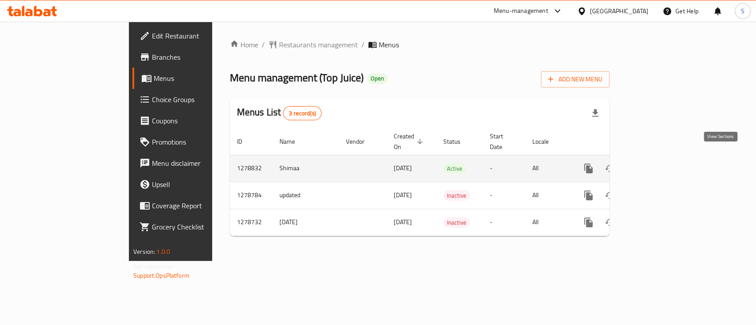
click at [657, 163] on icon "enhanced table" at bounding box center [652, 168] width 11 height 11
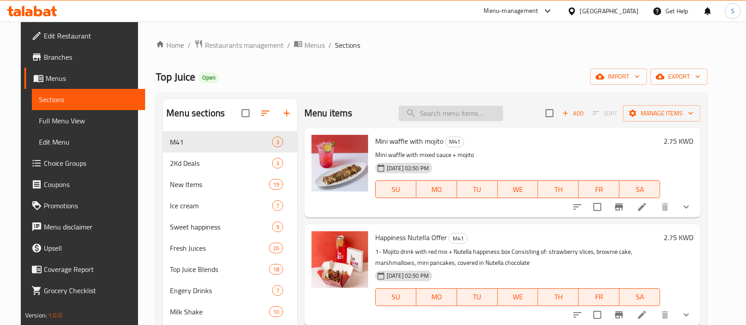
click at [473, 112] on input "search" at bounding box center [451, 113] width 104 height 15
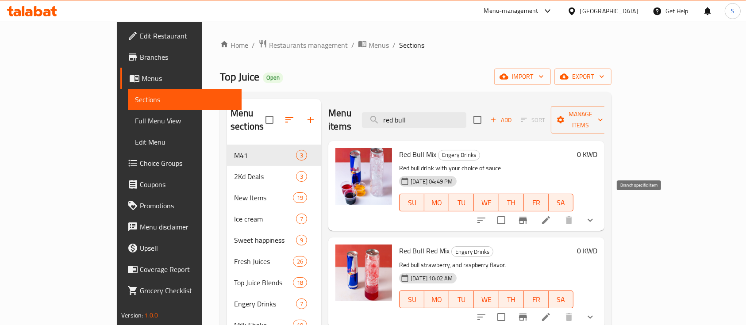
type input "red bull"
click at [529, 215] on icon "Branch-specific-item" at bounding box center [523, 220] width 11 height 11
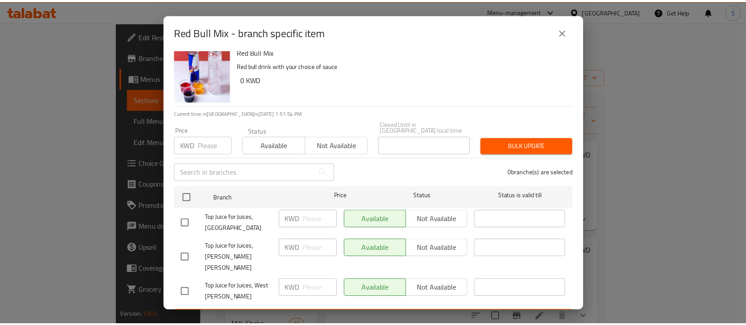
scroll to position [10, 0]
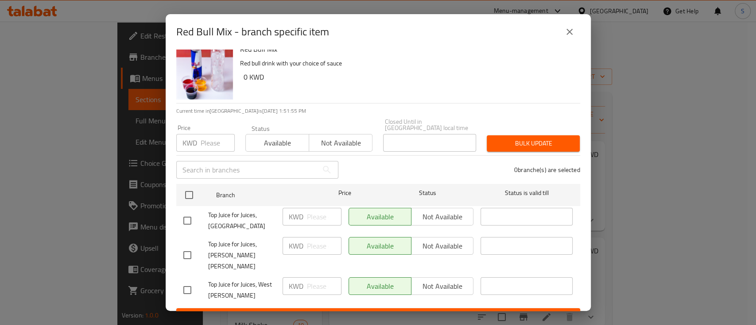
click at [575, 32] on button "close" at bounding box center [569, 31] width 21 height 21
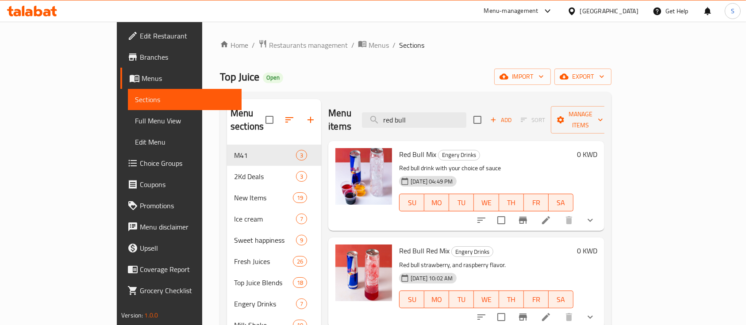
drag, startPoint x: 719, startPoint y: 212, endPoint x: 711, endPoint y: 209, distance: 8.1
click at [605, 212] on div "Red Bull Mix Engery Drinks Red bull drink with your choice of sauce [DATE] 04:4…" at bounding box center [466, 186] width 276 height 90
click at [596, 215] on icon "show more" at bounding box center [590, 220] width 11 height 11
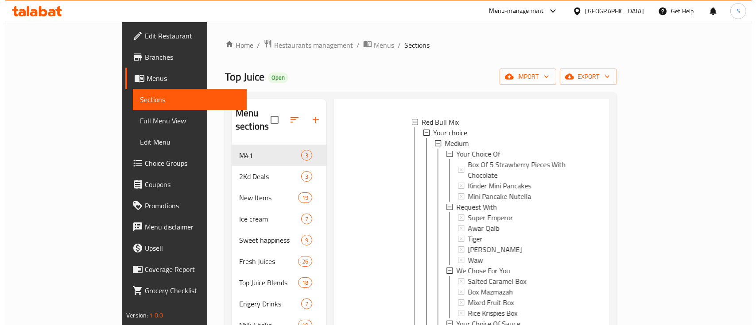
scroll to position [118, 0]
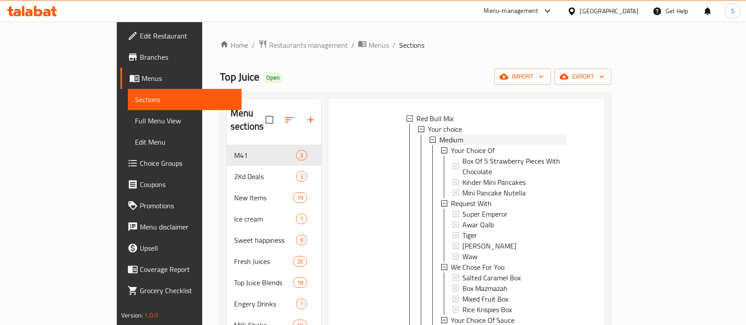
click at [440, 135] on span "Medium" at bounding box center [452, 140] width 24 height 11
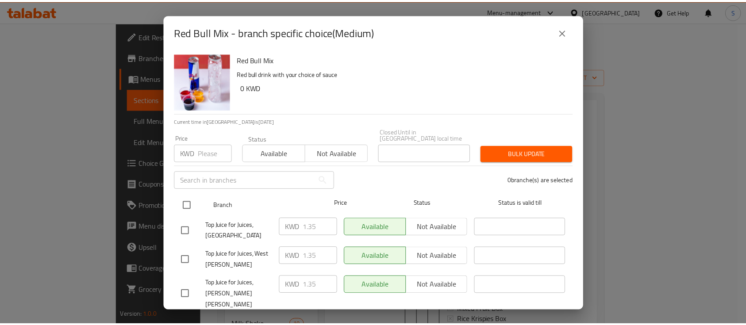
scroll to position [10, 0]
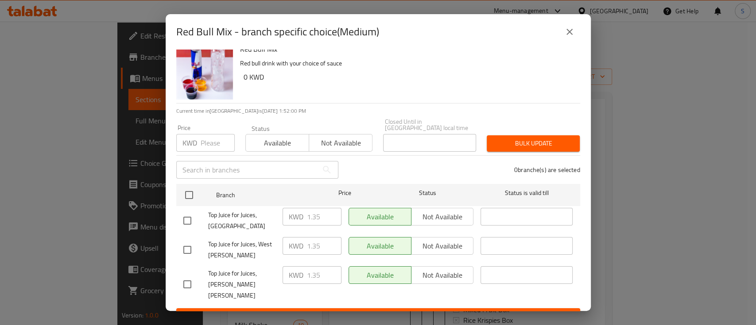
click at [576, 34] on button "close" at bounding box center [569, 31] width 21 height 21
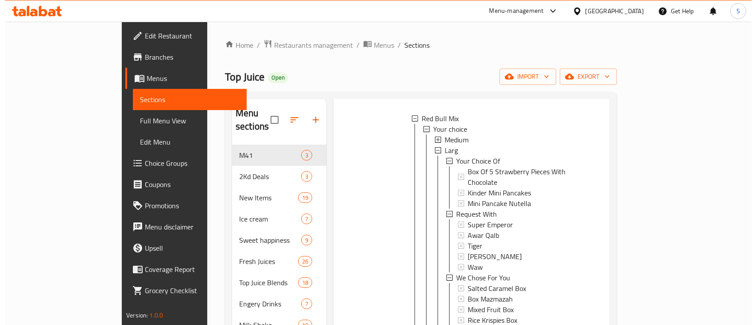
scroll to position [1, 0]
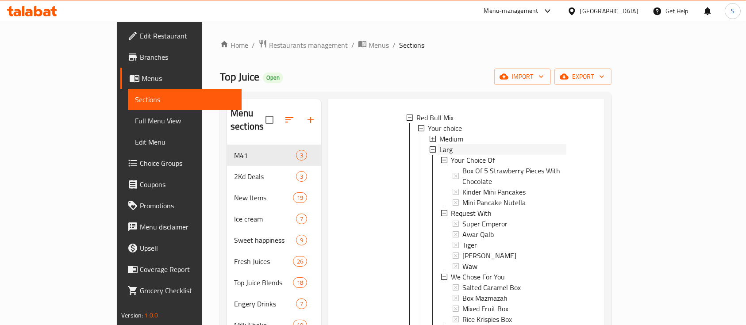
click at [440, 144] on span "Larg" at bounding box center [446, 149] width 13 height 11
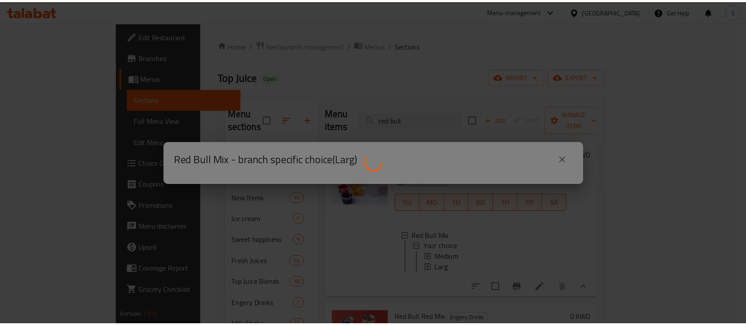
scroll to position [0, 0]
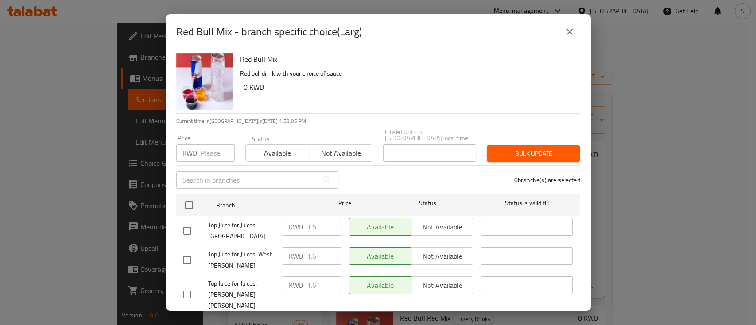
click at [569, 31] on icon "close" at bounding box center [569, 32] width 6 height 6
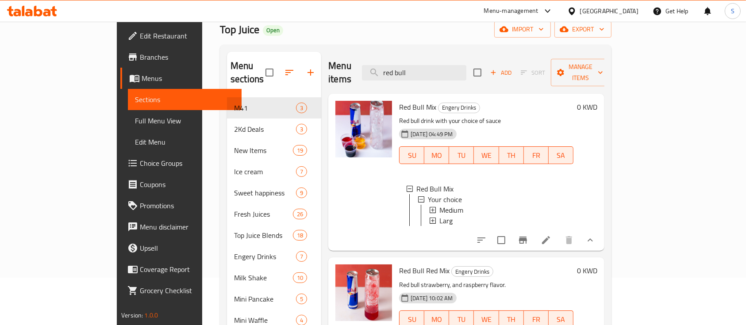
scroll to position [118, 0]
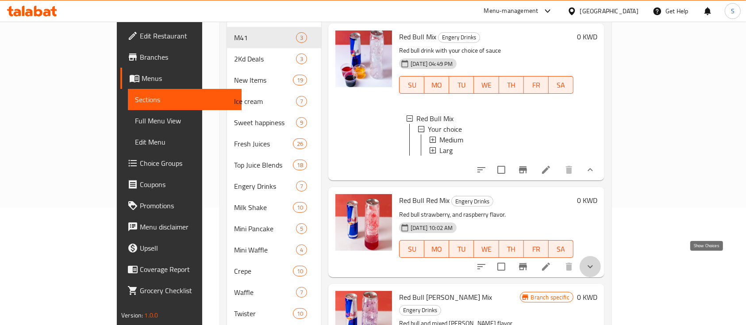
click at [596, 263] on icon "show more" at bounding box center [590, 267] width 11 height 11
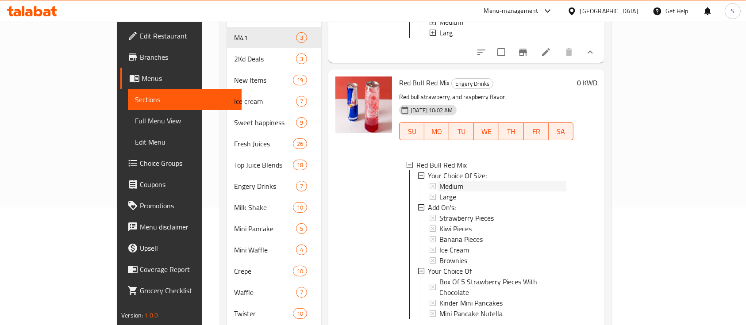
click at [440, 181] on span "Medium" at bounding box center [452, 186] width 24 height 11
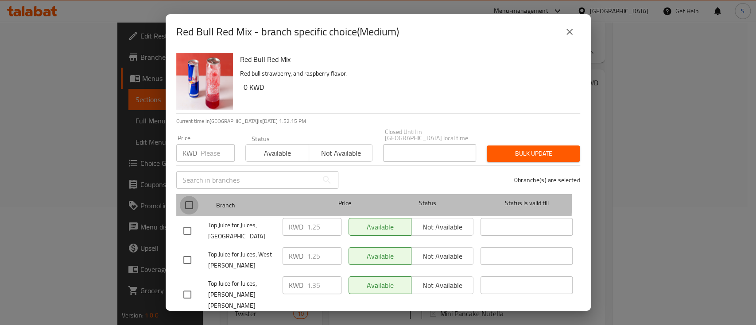
click at [188, 197] on input "checkbox" at bounding box center [189, 205] width 19 height 19
checkbox input "true"
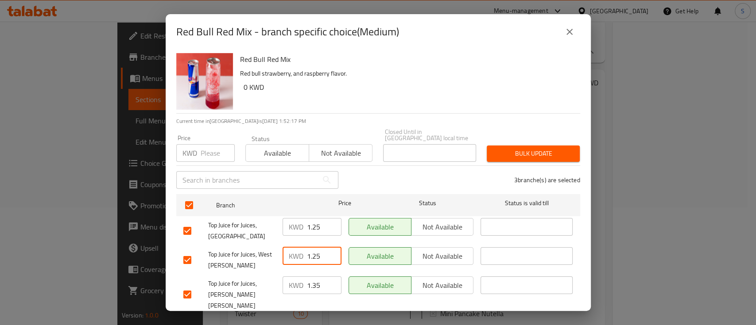
click at [309, 247] on input "1.25" at bounding box center [324, 256] width 35 height 18
type input "1.35"
click at [310, 220] on input "1.25" at bounding box center [324, 227] width 35 height 18
type input "1.35"
click at [436, 319] on button "Save" at bounding box center [378, 327] width 404 height 16
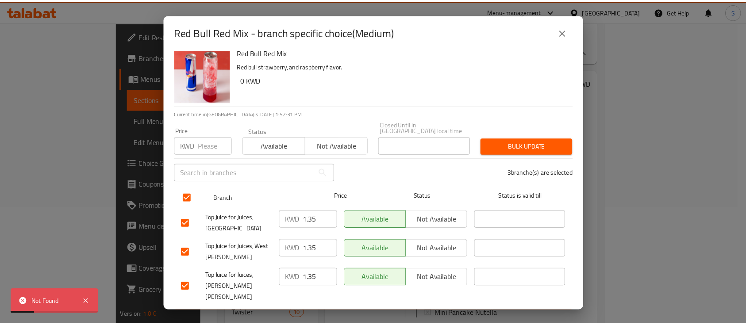
scroll to position [10, 0]
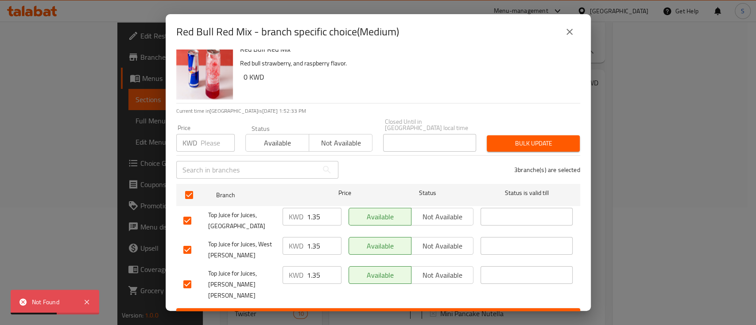
click at [568, 33] on icon "close" at bounding box center [569, 32] width 6 height 6
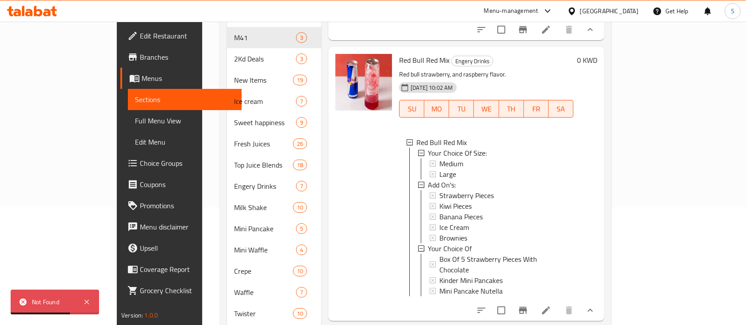
scroll to position [152, 0]
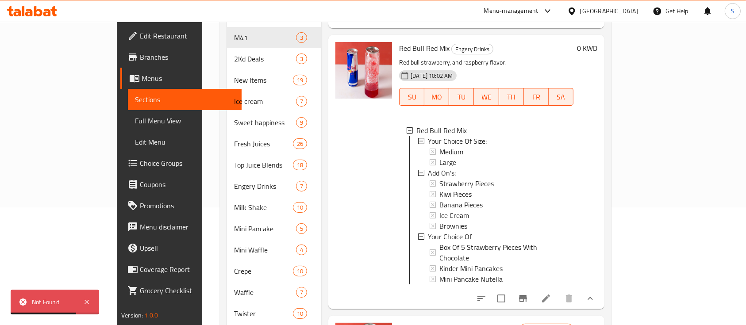
click at [552, 294] on icon at bounding box center [546, 299] width 11 height 11
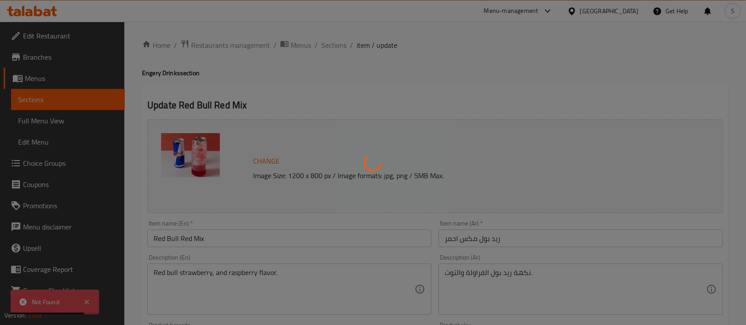
type input "إختيارك من الحجم:"
type input "1"
type input "الإضافات:"
type input "0"
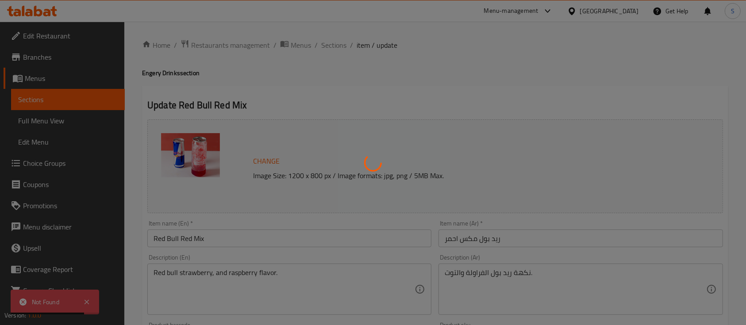
type input "4"
type input "إختيارك من"
type input "0"
type input "3"
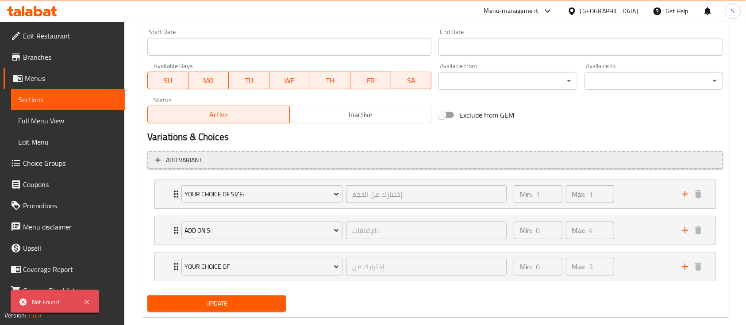
scroll to position [400, 0]
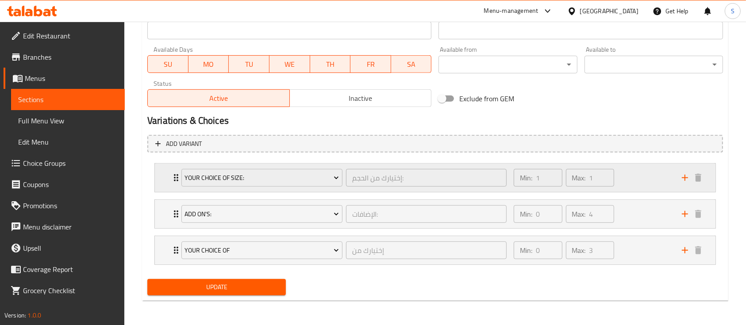
click at [634, 186] on div "Min: 1 ​ Max: 1 ​" at bounding box center [593, 178] width 168 height 28
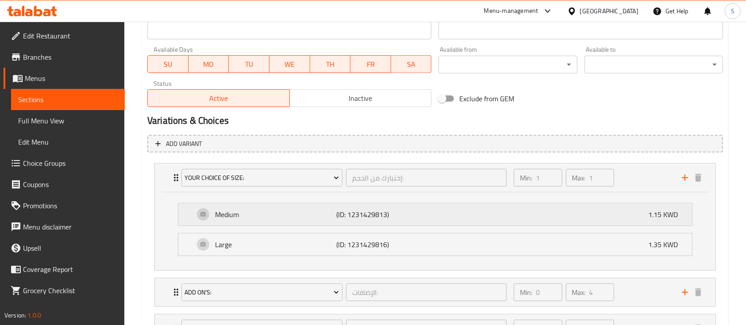
click at [605, 212] on div "Medium (ID: 1231429813) 1.15 KWD" at bounding box center [437, 215] width 487 height 22
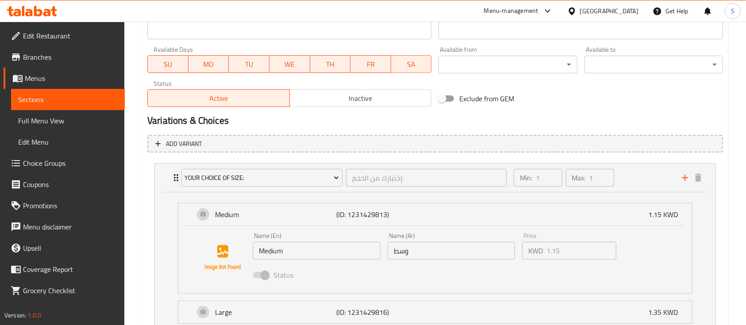
click at [53, 158] on span "Choice Groups" at bounding box center [70, 163] width 95 height 11
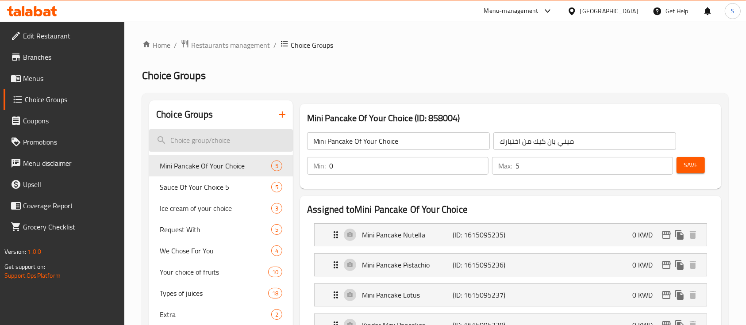
click at [239, 142] on input "search" at bounding box center [221, 140] width 144 height 23
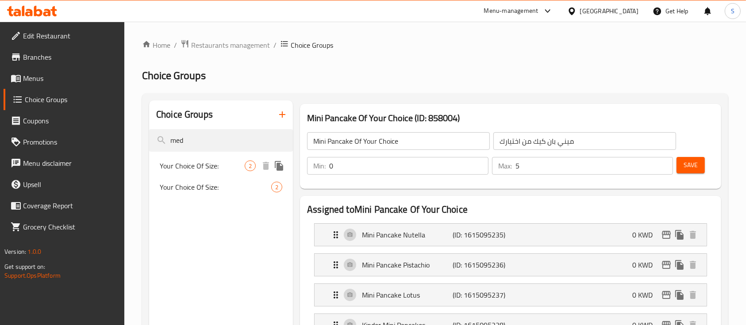
type input "med"
click at [239, 170] on span "Your Choice Of Size:" at bounding box center [202, 166] width 85 height 11
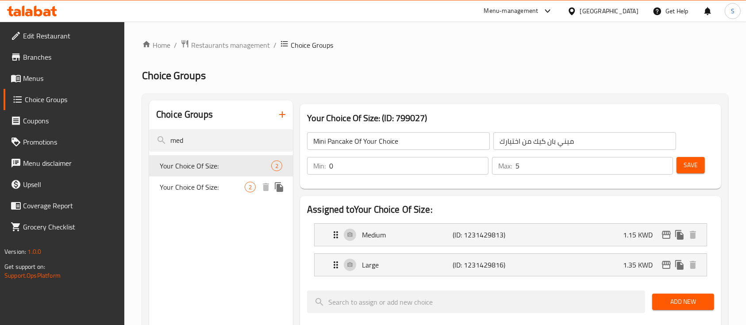
type input "Your Choice Of Size:"
type input "إختيارك من الحجم:"
type input "1"
click at [609, 241] on div "Medium (ID: 1231429813) 1.15 KWD" at bounding box center [514, 235] width 366 height 22
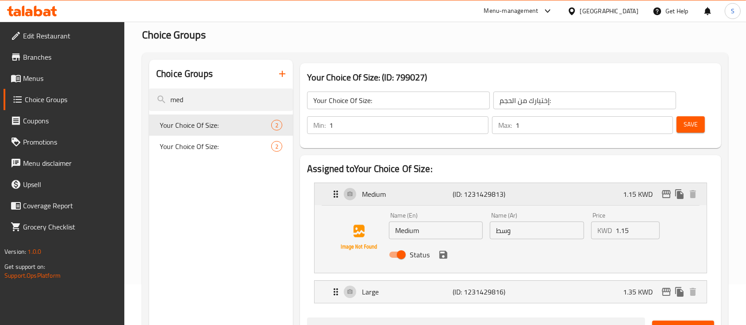
scroll to position [59, 0]
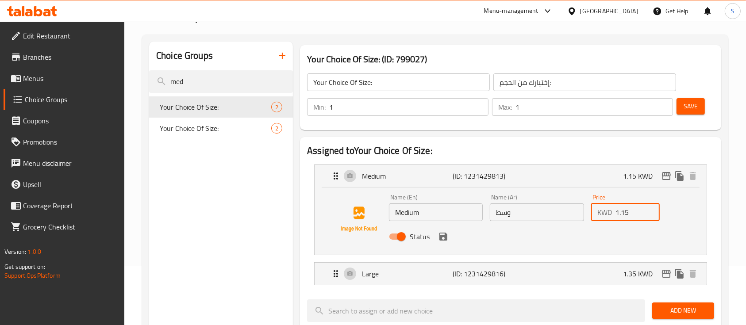
click at [623, 212] on input "1.15" at bounding box center [638, 213] width 44 height 18
click at [444, 239] on icon "save" at bounding box center [443, 237] width 11 height 11
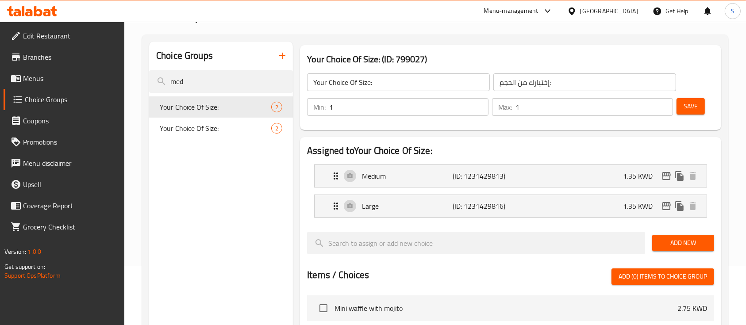
type input "1.35"
click at [642, 204] on p "1.35 KWD" at bounding box center [641, 206] width 37 height 11
click at [622, 204] on div "Large (ID: 1231429816) 1.35 KWD" at bounding box center [514, 206] width 366 height 22
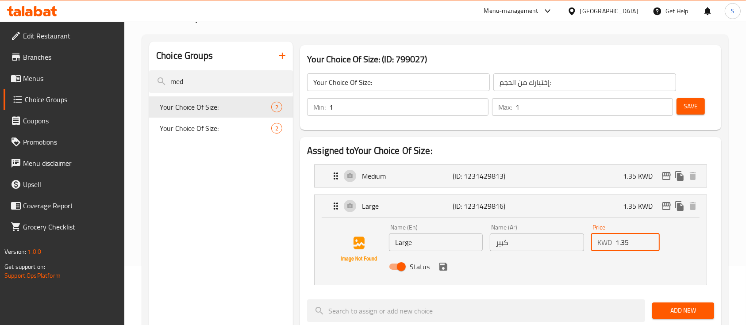
drag, startPoint x: 623, startPoint y: 243, endPoint x: 641, endPoint y: 240, distance: 17.4
click at [641, 240] on input "1.35" at bounding box center [638, 243] width 44 height 18
click at [440, 267] on icon "save" at bounding box center [444, 267] width 8 height 8
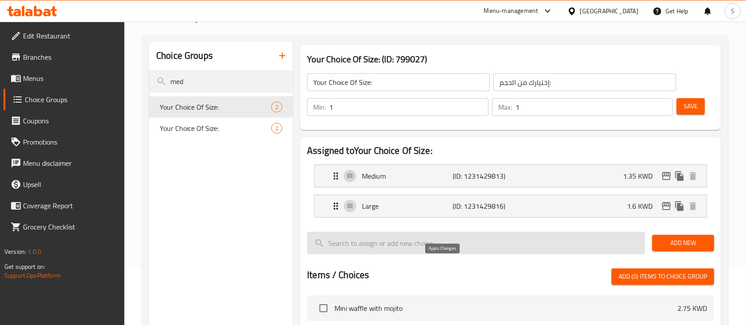
type input "1.6"
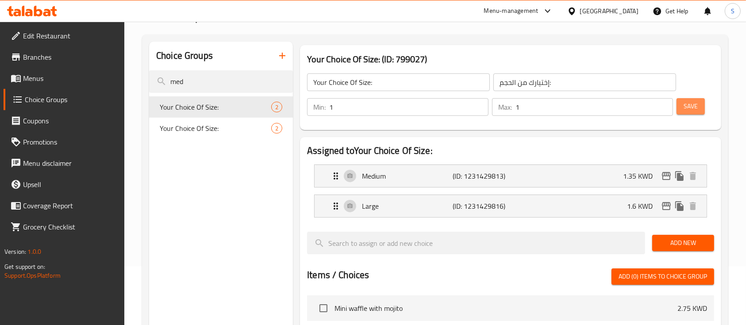
click at [691, 105] on span "Save" at bounding box center [691, 106] width 14 height 11
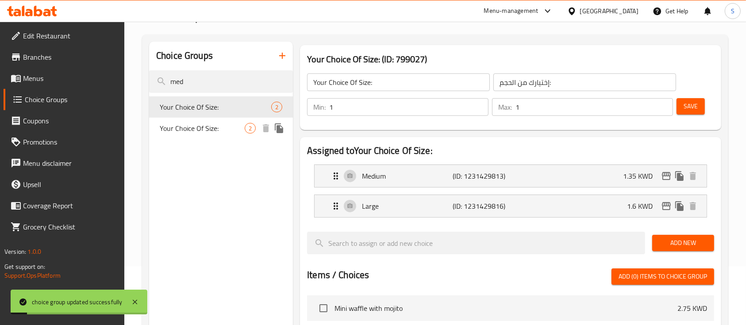
click at [197, 131] on span "Your Choice Of Size:" at bounding box center [202, 128] width 85 height 11
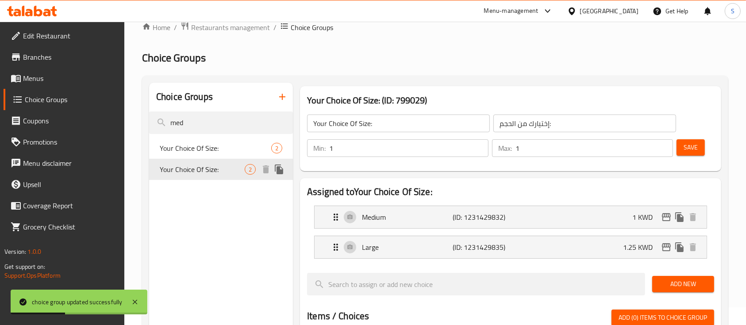
scroll to position [0, 0]
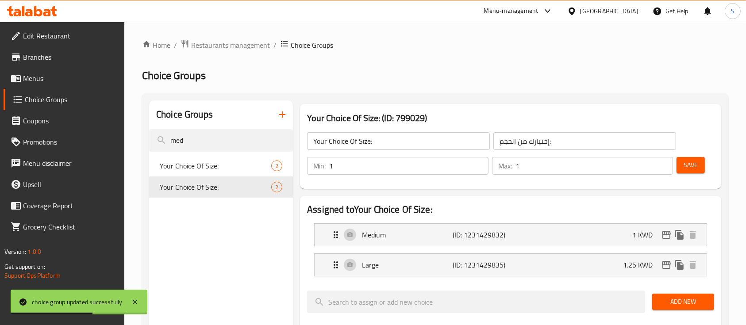
click at [66, 96] on span "Choice Groups" at bounding box center [71, 99] width 93 height 11
click at [50, 73] on span "Menus" at bounding box center [70, 78] width 95 height 11
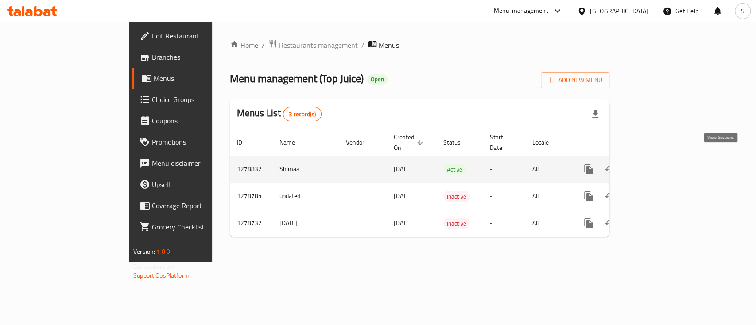
click at [657, 164] on icon "enhanced table" at bounding box center [652, 169] width 11 height 11
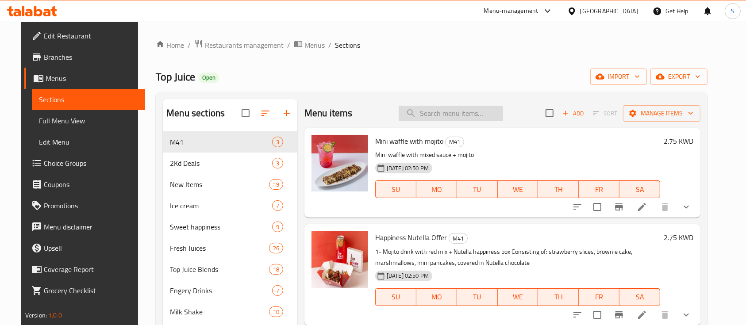
click at [460, 108] on input "search" at bounding box center [451, 113] width 104 height 15
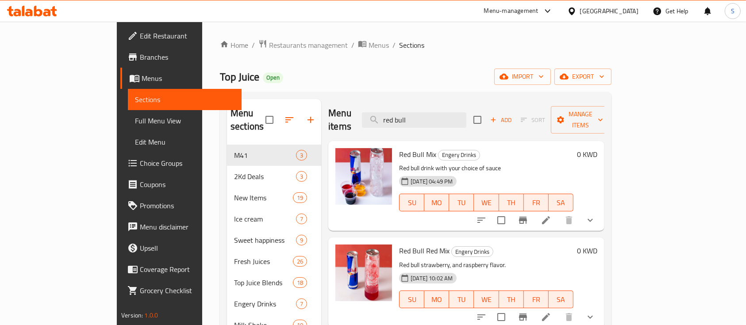
type input "red bull"
click at [601, 210] on button "show more" at bounding box center [590, 220] width 21 height 21
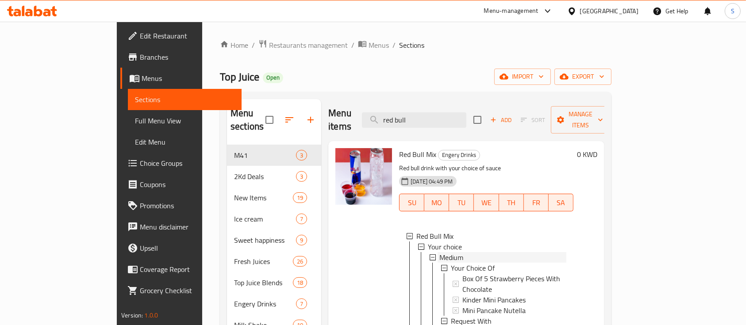
click at [440, 252] on span "Medium" at bounding box center [452, 257] width 24 height 11
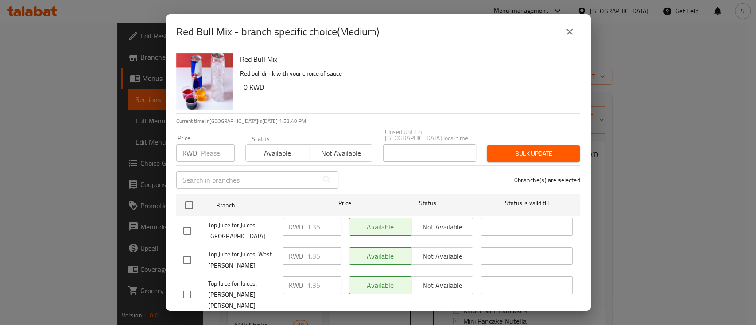
click at [573, 31] on icon "close" at bounding box center [569, 32] width 11 height 11
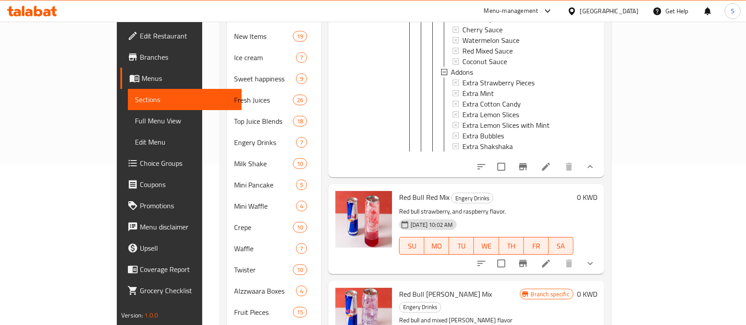
scroll to position [216, 0]
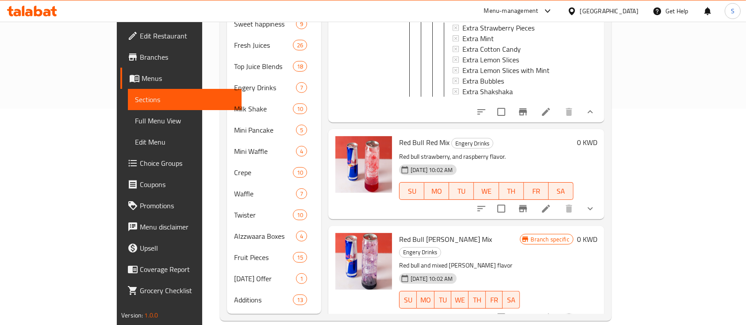
click at [601, 198] on button "show more" at bounding box center [590, 208] width 21 height 21
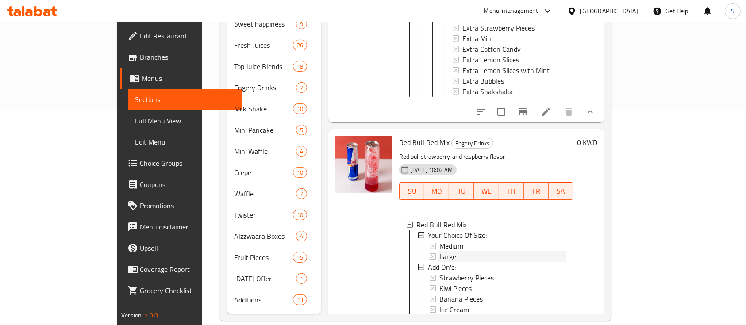
click at [440, 251] on span "Large" at bounding box center [448, 256] width 17 height 11
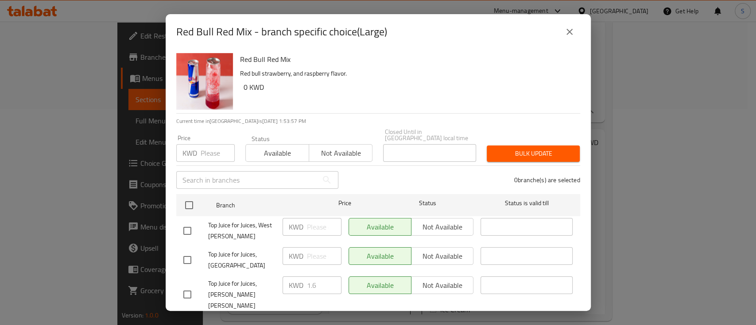
click at [569, 31] on icon "close" at bounding box center [569, 32] width 11 height 11
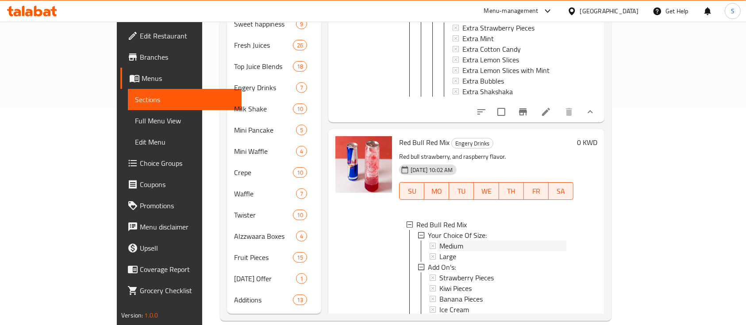
click at [440, 241] on span "Medium" at bounding box center [452, 246] width 24 height 11
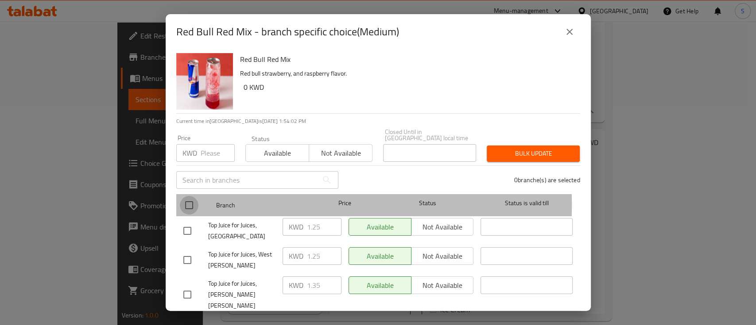
click at [189, 198] on input "checkbox" at bounding box center [189, 205] width 19 height 19
checkbox input "true"
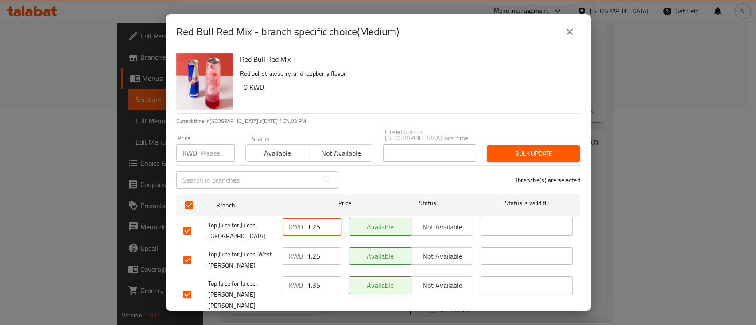
drag, startPoint x: 314, startPoint y: 222, endPoint x: 309, endPoint y: 221, distance: 4.9
click at [309, 221] on input "1.25" at bounding box center [324, 227] width 35 height 18
click at [572, 29] on icon "close" at bounding box center [569, 32] width 11 height 11
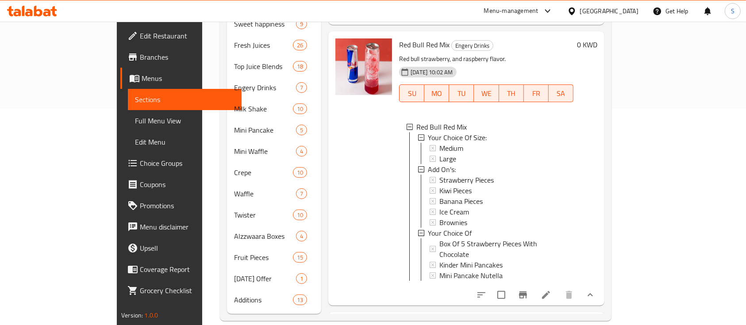
scroll to position [583, 0]
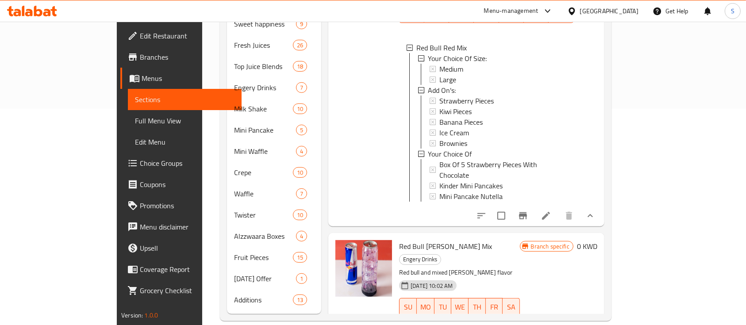
click at [550, 212] on icon at bounding box center [546, 216] width 8 height 8
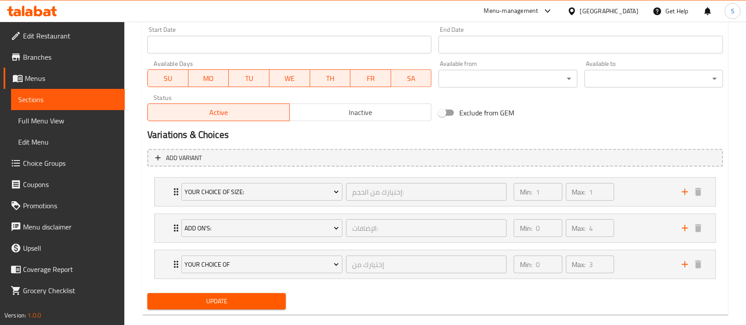
scroll to position [400, 0]
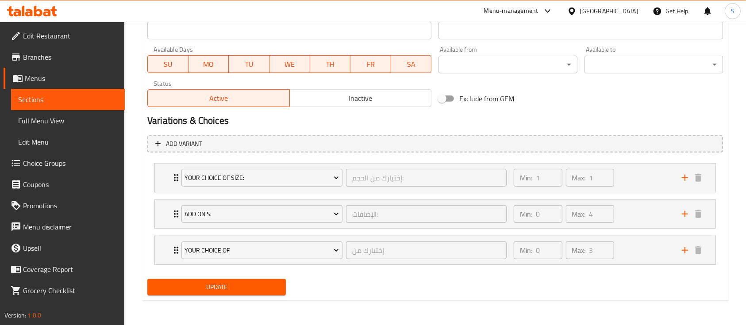
click at [43, 159] on span "Choice Groups" at bounding box center [70, 163] width 95 height 11
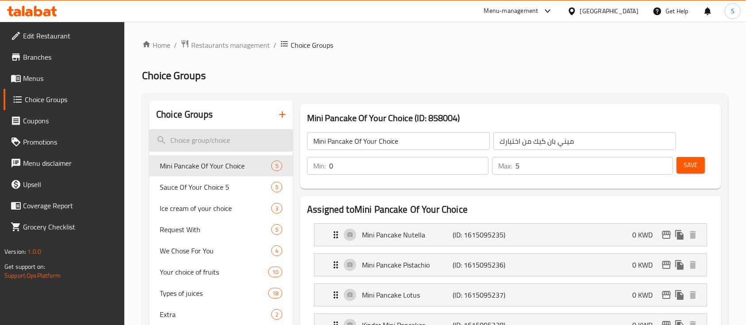
click at [213, 133] on input "search" at bounding box center [221, 140] width 144 height 23
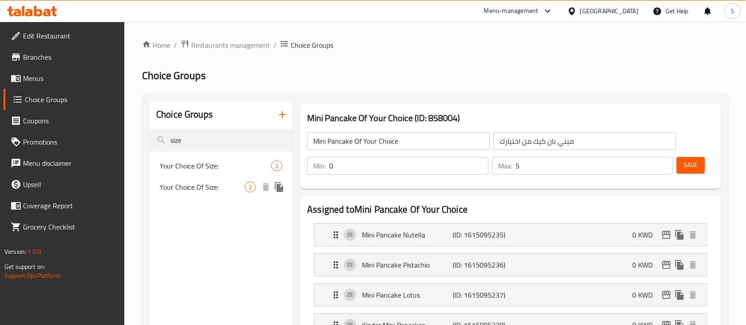
type input "size"
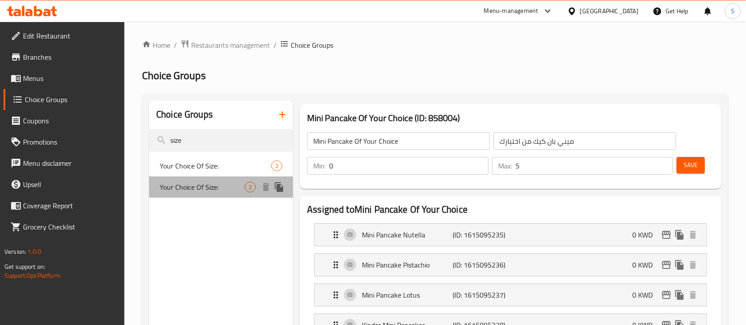
click at [214, 187] on span "Your Choice Of Size:" at bounding box center [202, 187] width 85 height 11
type input "Your Choice Of Size:"
type input "إختيارك من الحجم:"
type input "1"
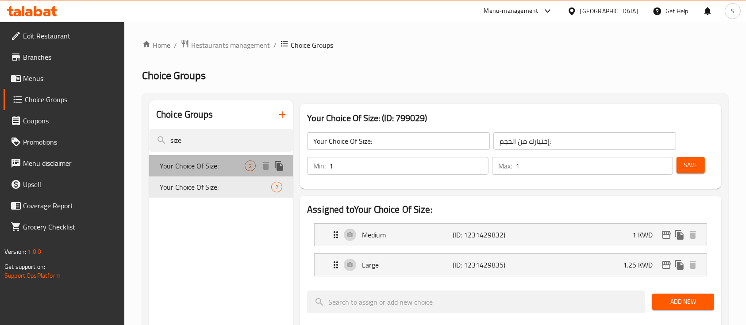
click at [220, 165] on span "Your Choice Of Size:" at bounding box center [202, 166] width 85 height 11
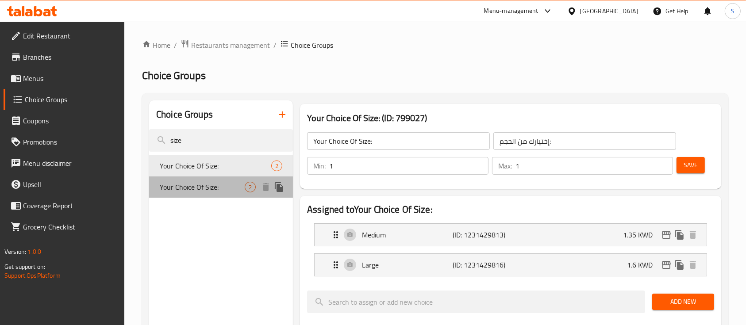
click at [217, 183] on span "Your Choice Of Size:" at bounding box center [202, 187] width 85 height 11
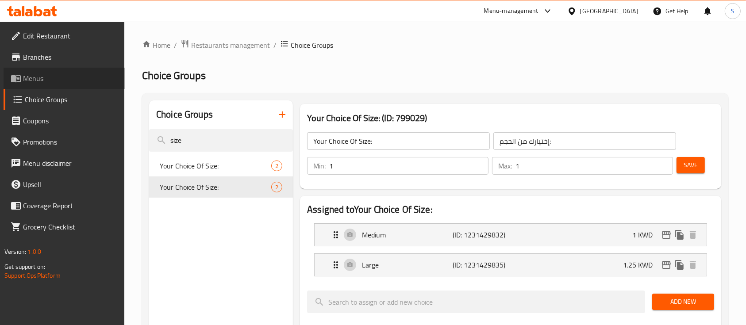
click at [81, 78] on span "Menus" at bounding box center [70, 78] width 95 height 11
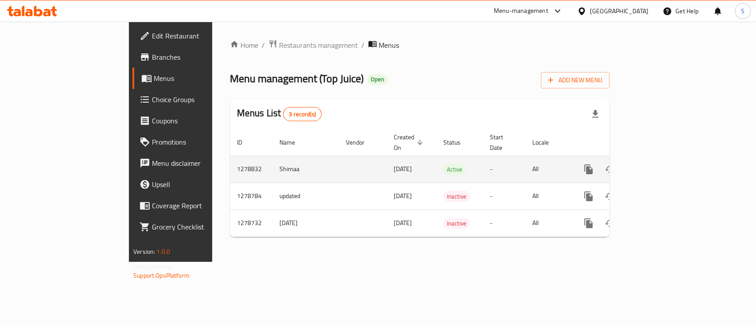
click at [663, 159] on link "enhanced table" at bounding box center [651, 169] width 21 height 21
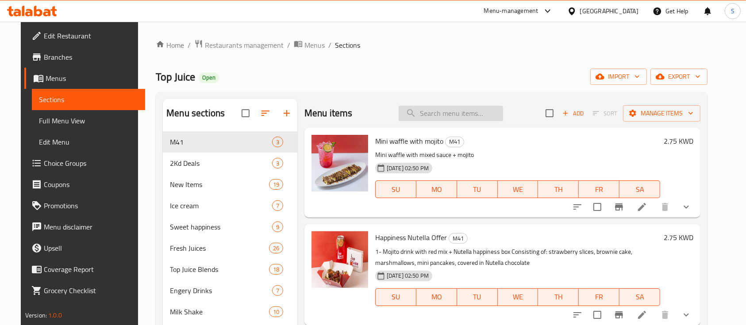
click at [474, 115] on input "search" at bounding box center [451, 113] width 104 height 15
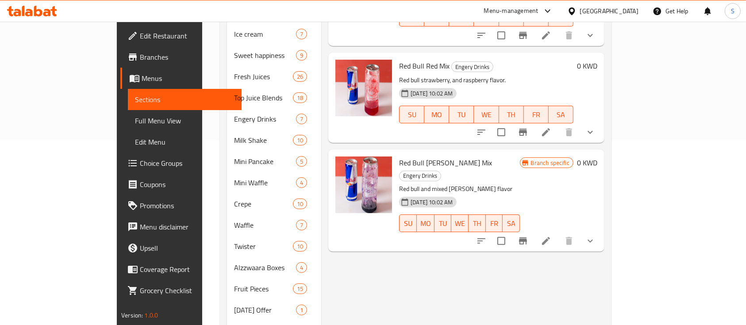
scroll to position [216, 0]
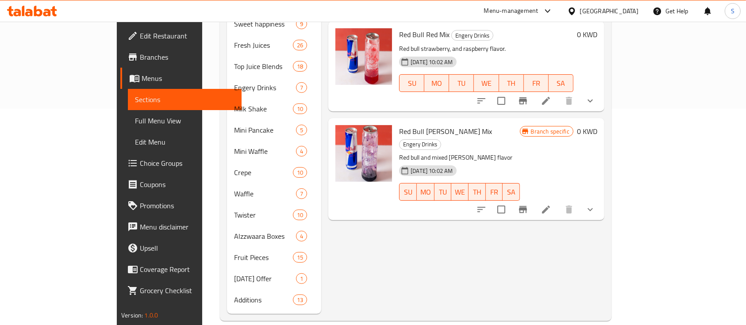
type input "red bull"
click at [596, 205] on icon "show more" at bounding box center [590, 210] width 11 height 11
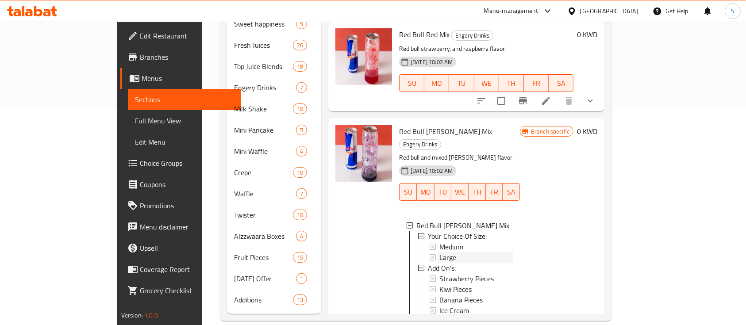
click at [440, 252] on span "Large" at bounding box center [448, 257] width 17 height 11
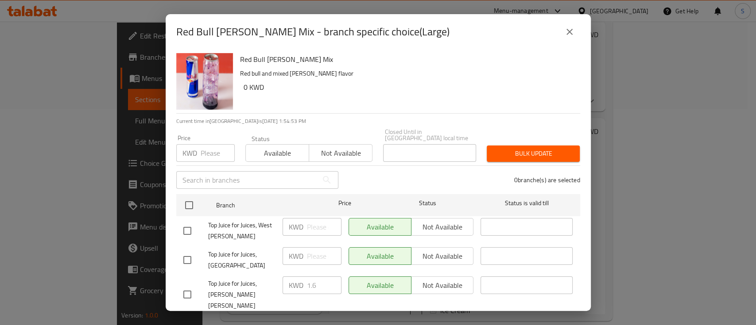
click at [568, 30] on icon "close" at bounding box center [569, 32] width 6 height 6
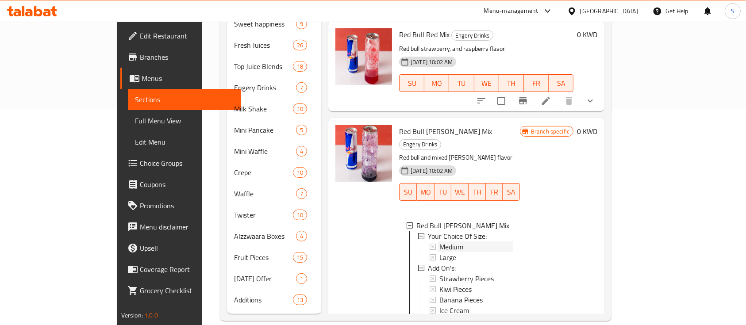
click at [440, 242] on span "Medium" at bounding box center [452, 247] width 24 height 11
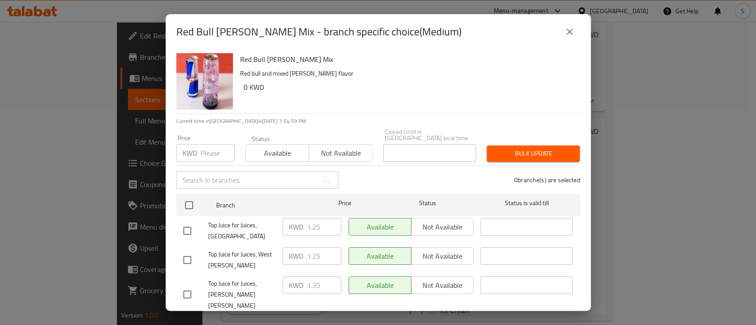
click at [568, 30] on icon "close" at bounding box center [569, 32] width 11 height 11
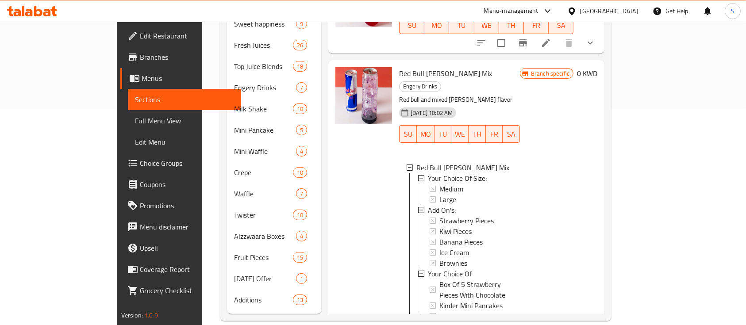
scroll to position [76, 0]
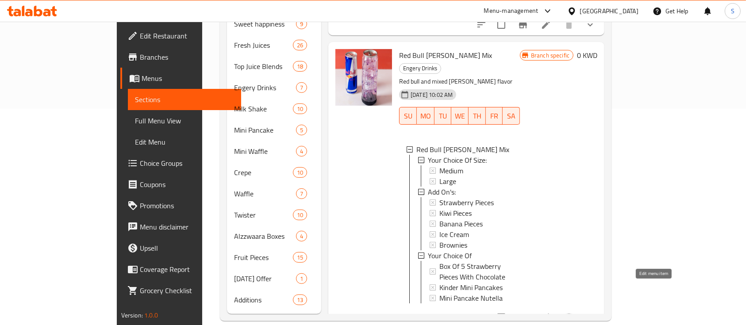
click at [552, 313] on icon at bounding box center [546, 318] width 11 height 11
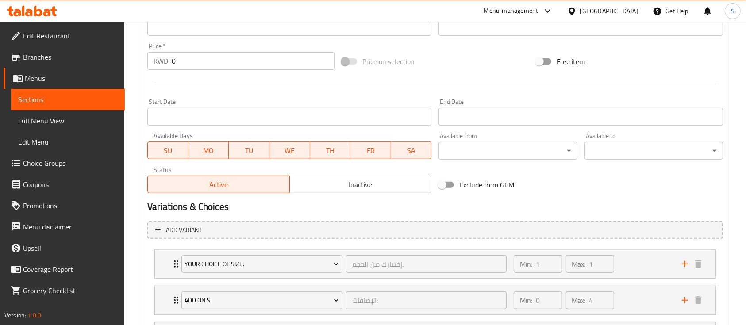
scroll to position [400, 0]
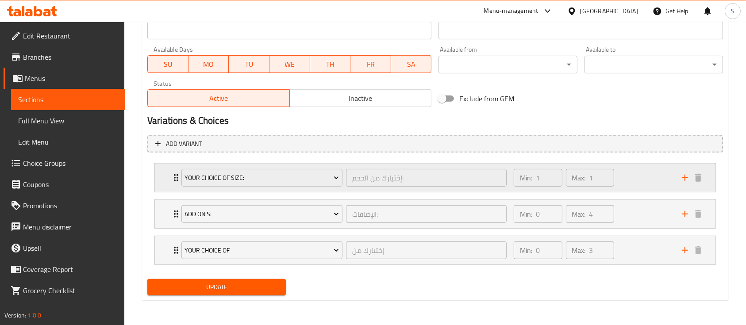
click at [640, 181] on div "Min: 1 ​ Max: 1 ​" at bounding box center [593, 178] width 168 height 28
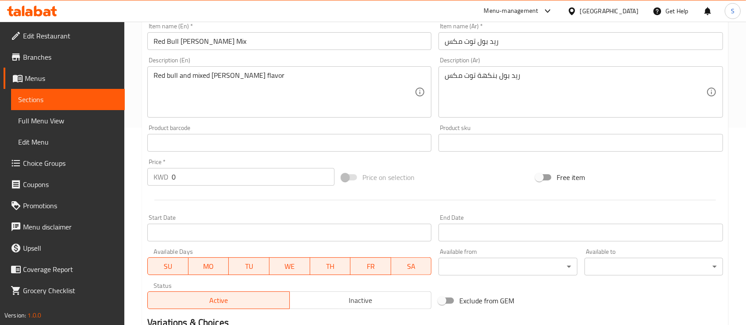
scroll to position [0, 0]
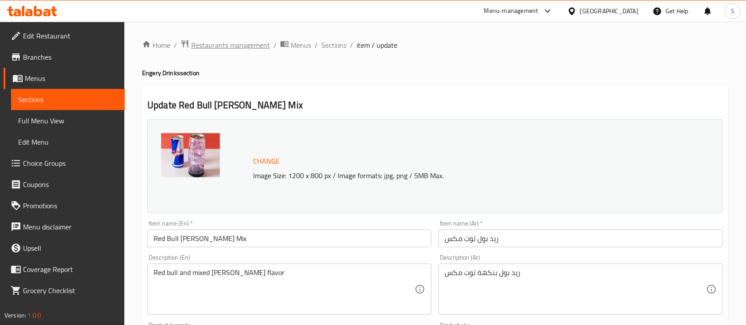
click at [244, 46] on span "Restaurants management" at bounding box center [230, 45] width 79 height 11
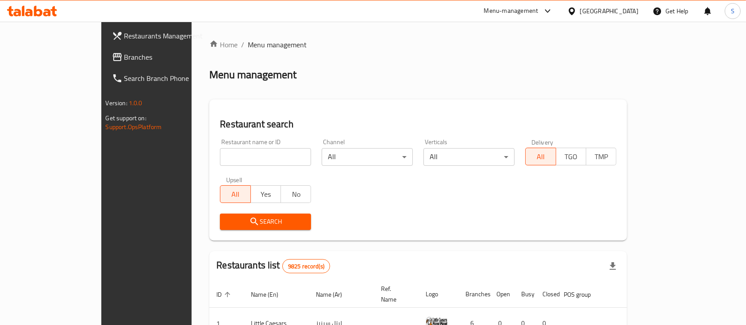
click at [220, 151] on input "search" at bounding box center [265, 157] width 91 height 18
type input "pop"
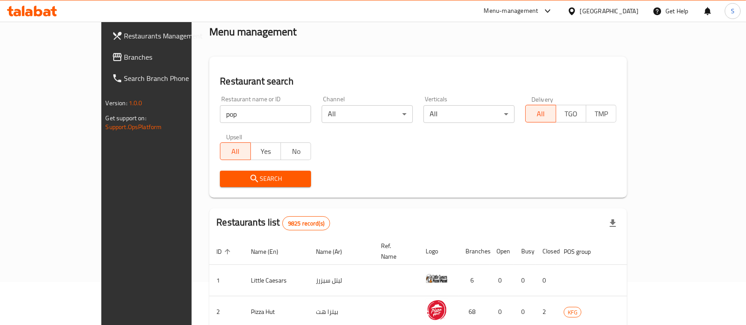
scroll to position [118, 0]
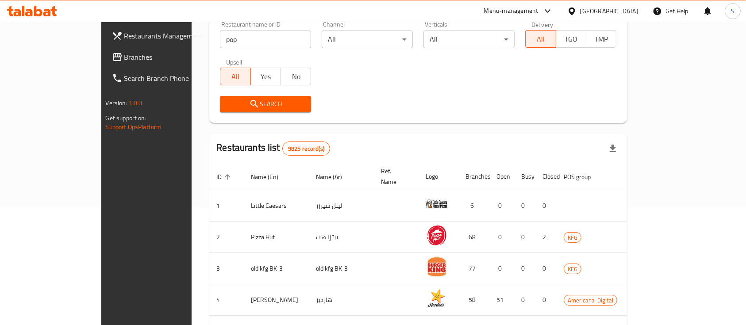
click at [224, 113] on div "Search" at bounding box center [266, 104] width 102 height 27
click at [227, 107] on span "Search" at bounding box center [265, 104] width 77 height 11
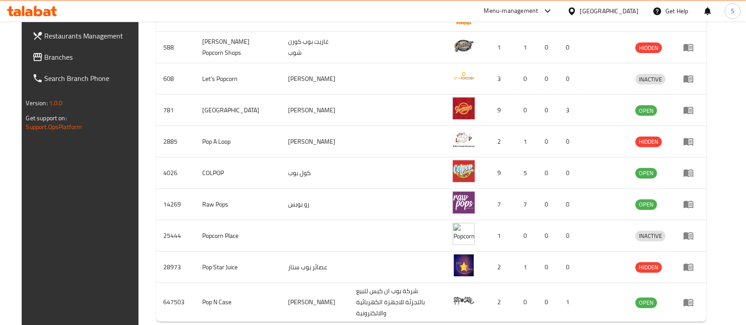
scroll to position [338, 0]
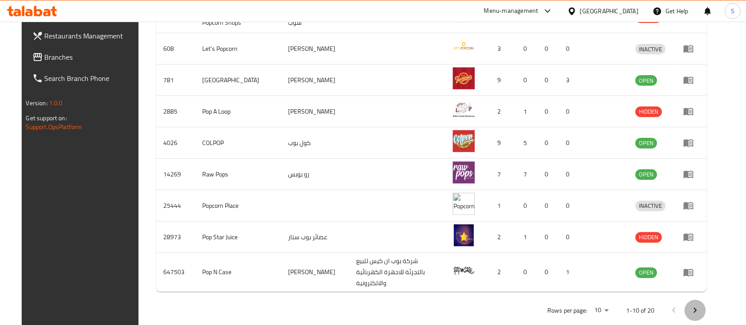
click at [701, 305] on icon "Next page" at bounding box center [695, 310] width 11 height 11
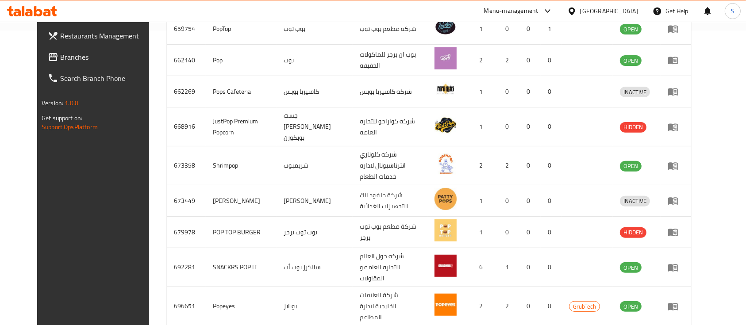
scroll to position [220, 0]
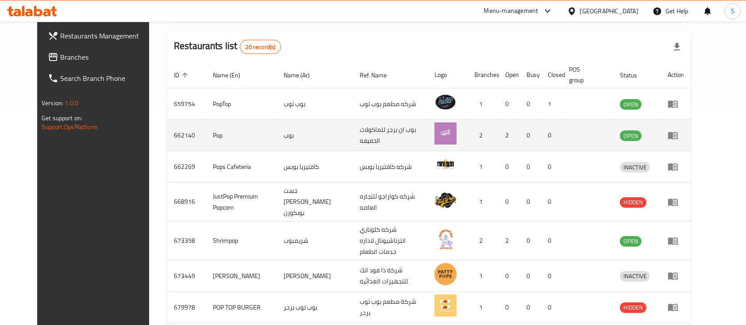
click at [679, 135] on icon "enhanced table" at bounding box center [673, 135] width 11 height 11
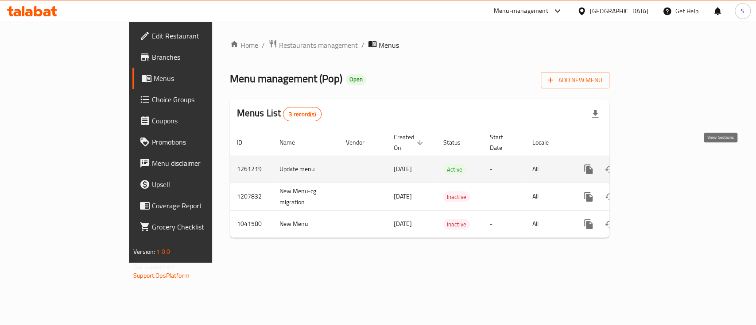
click at [657, 164] on icon "enhanced table" at bounding box center [652, 169] width 11 height 11
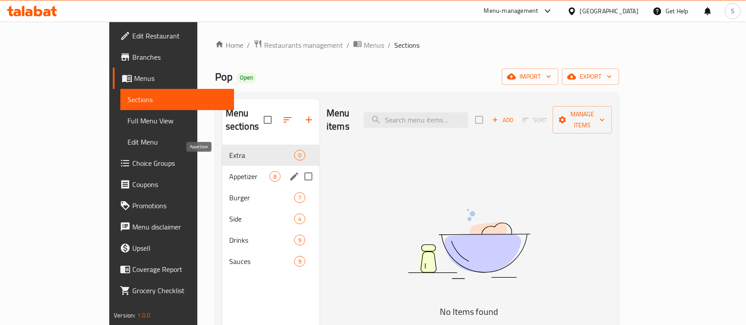
click at [229, 171] on span "Appetizer" at bounding box center [249, 176] width 40 height 11
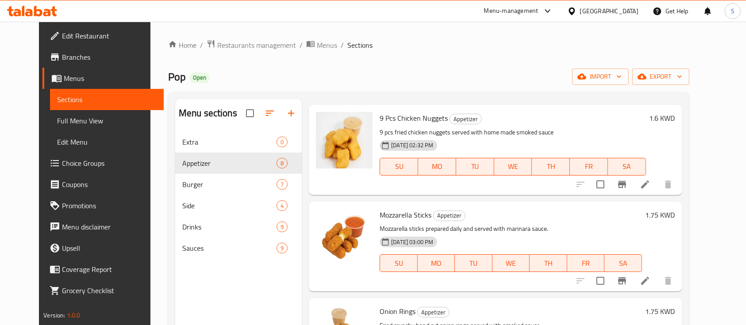
scroll to position [354, 0]
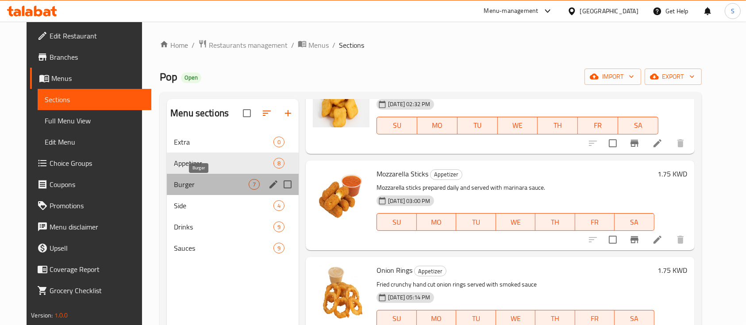
click at [175, 187] on span "Burger" at bounding box center [211, 184] width 75 height 11
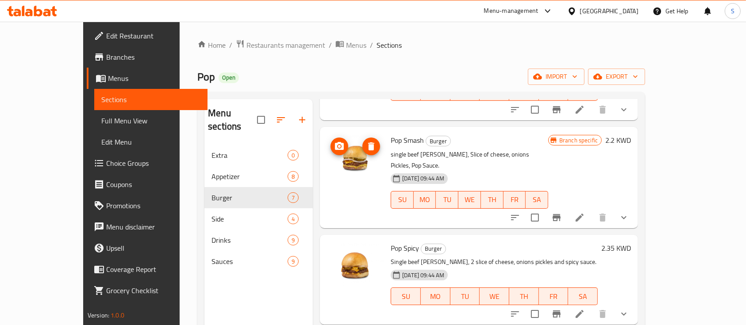
scroll to position [177, 0]
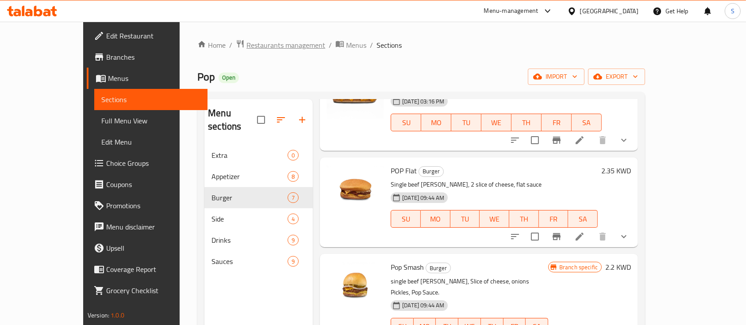
click at [247, 48] on span "Restaurants management" at bounding box center [286, 45] width 79 height 11
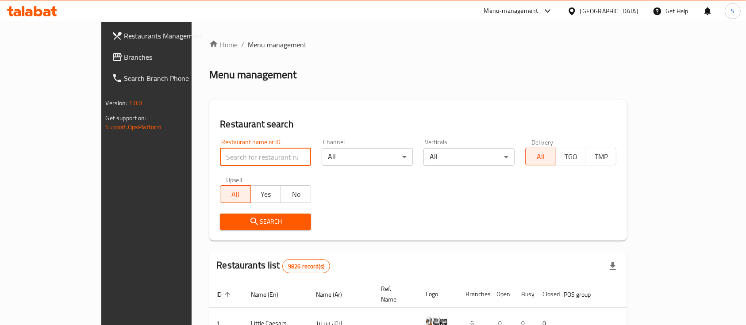
click at [220, 152] on input "search" at bounding box center [265, 157] width 91 height 18
type input "top juice"
click at [232, 227] on span "Search" at bounding box center [265, 221] width 77 height 11
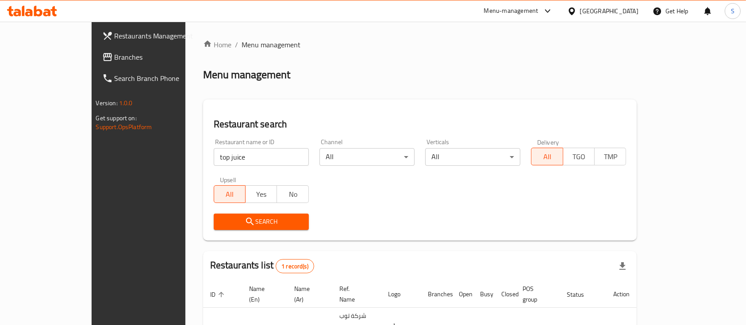
scroll to position [52, 0]
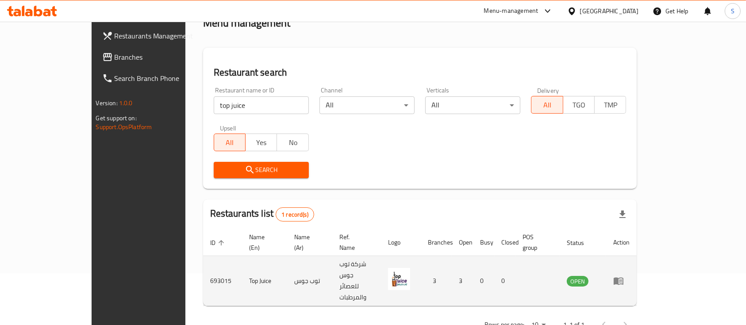
click at [624, 276] on icon "enhanced table" at bounding box center [619, 281] width 11 height 11
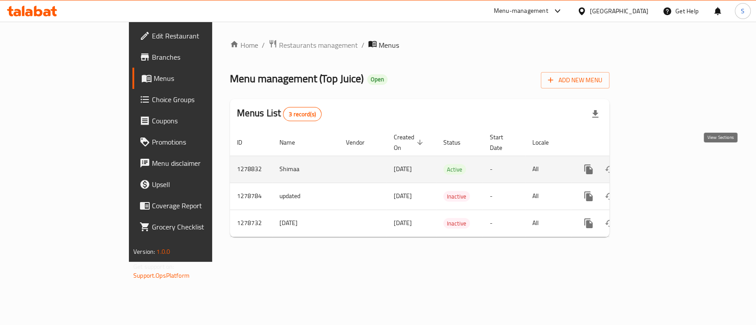
click at [657, 164] on icon "enhanced table" at bounding box center [652, 169] width 11 height 11
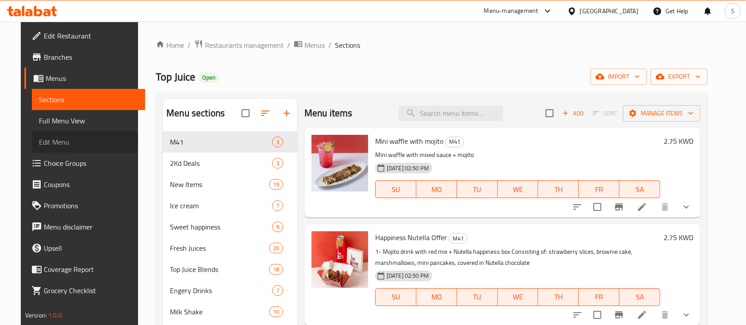
click at [55, 141] on span "Edit Menu" at bounding box center [89, 142] width 100 height 11
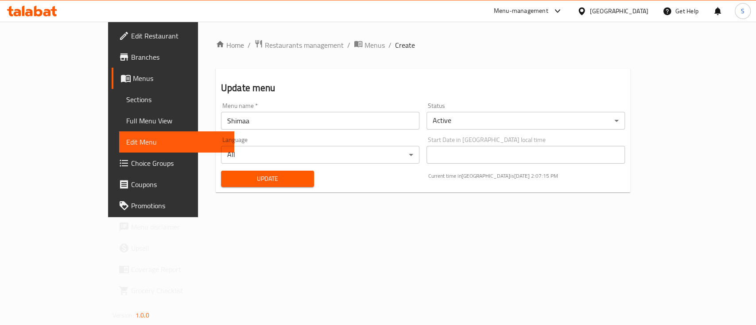
click at [131, 161] on span "Choice Groups" at bounding box center [179, 163] width 96 height 11
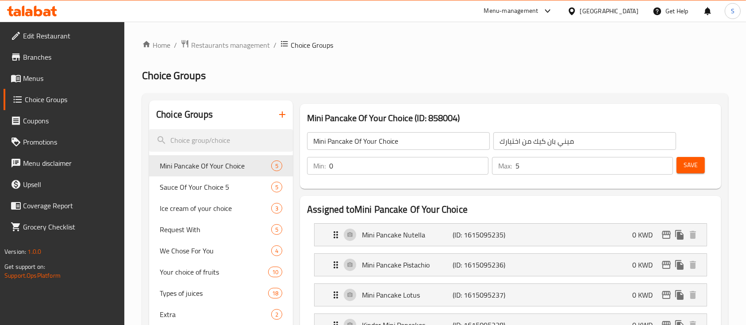
click at [177, 147] on input "search" at bounding box center [221, 140] width 144 height 23
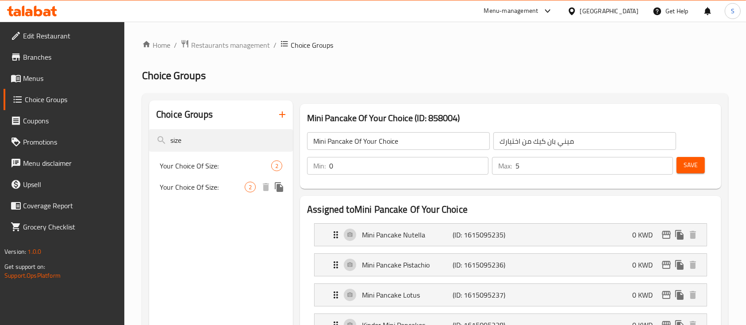
type input "size"
click at [205, 192] on span "Your Choice Of Size:" at bounding box center [202, 187] width 85 height 11
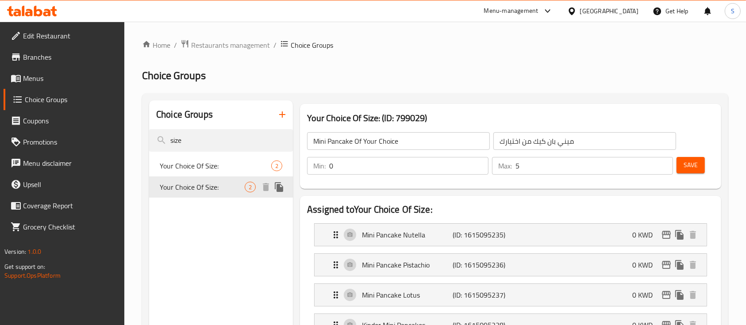
type input "Your Choice Of Size:"
type input "إختيارك من الحجم:"
type input "1"
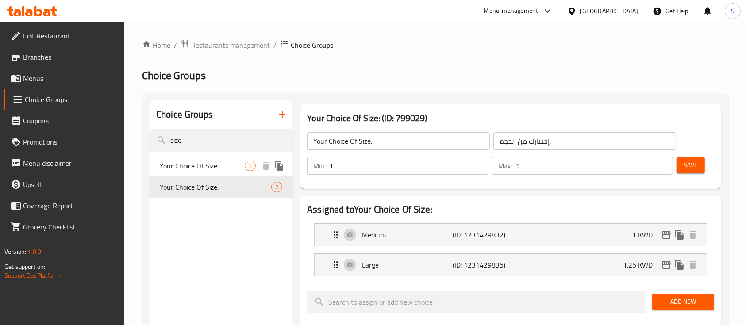
click at [198, 168] on span "Your Choice Of Size:" at bounding box center [202, 166] width 85 height 11
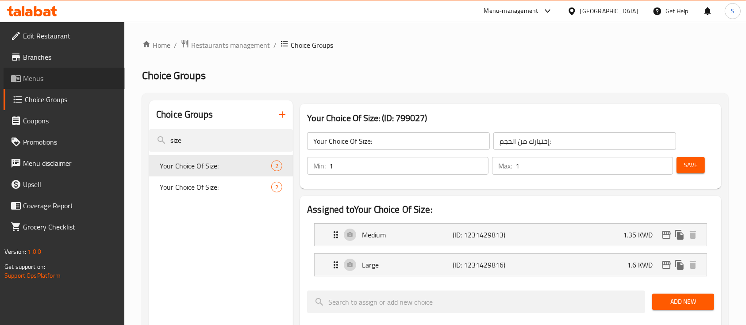
click at [45, 82] on span "Menus" at bounding box center [70, 78] width 95 height 11
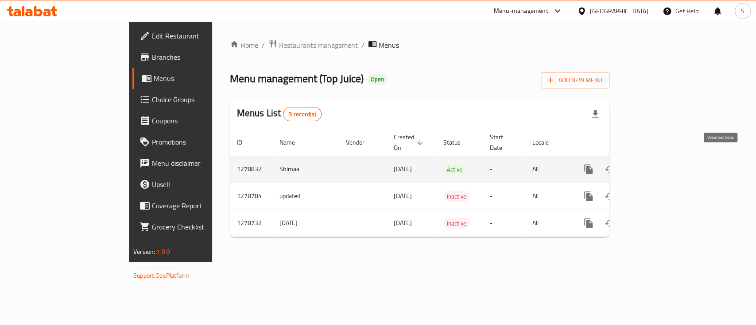
click at [657, 164] on icon "enhanced table" at bounding box center [652, 169] width 11 height 11
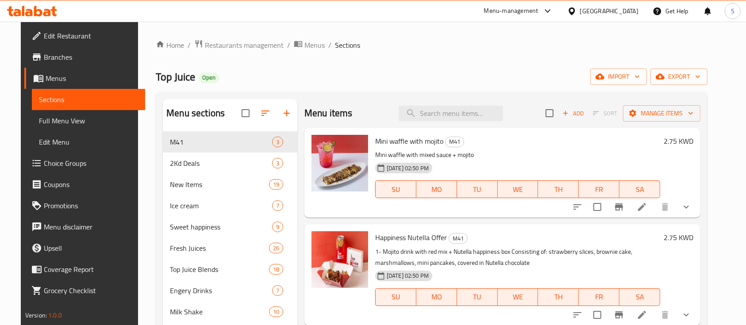
drag, startPoint x: 485, startPoint y: 100, endPoint x: 485, endPoint y: 104, distance: 4.4
click at [485, 100] on div "Menu items Add Sort Manage items" at bounding box center [503, 113] width 396 height 29
click at [482, 108] on input "search" at bounding box center [451, 113] width 104 height 15
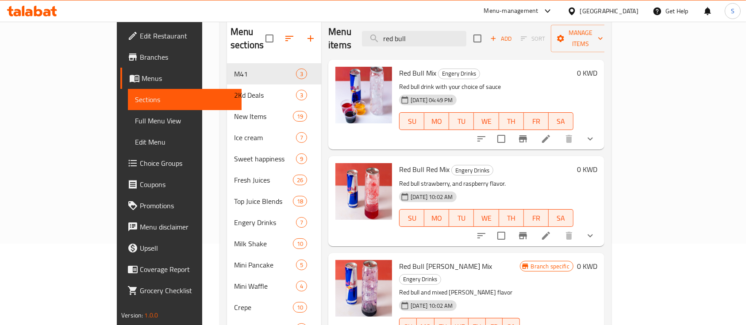
scroll to position [118, 0]
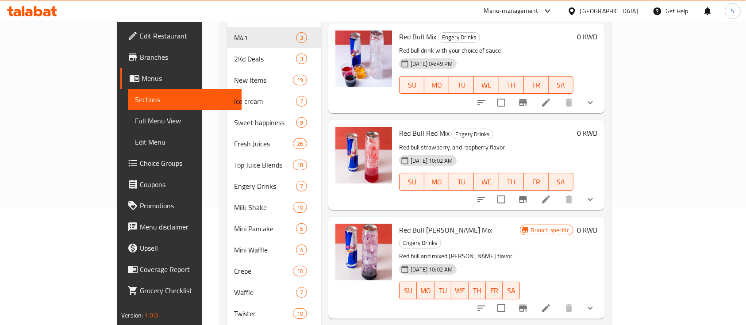
type input "red bull"
click at [559, 192] on li at bounding box center [546, 200] width 25 height 16
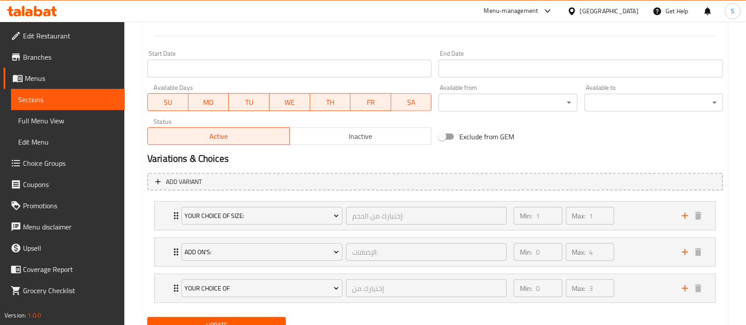
scroll to position [400, 0]
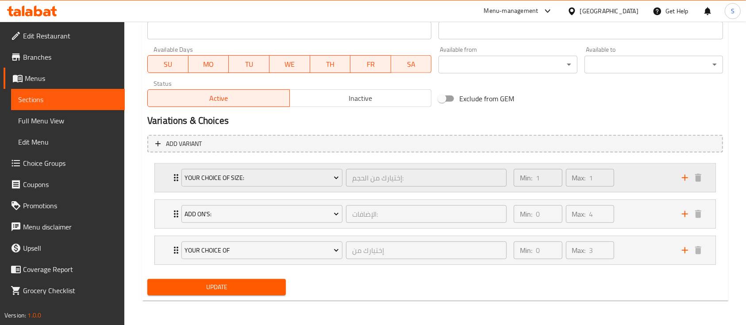
click at [634, 177] on div "Min: 1 ​ Max: 1 ​" at bounding box center [593, 178] width 168 height 28
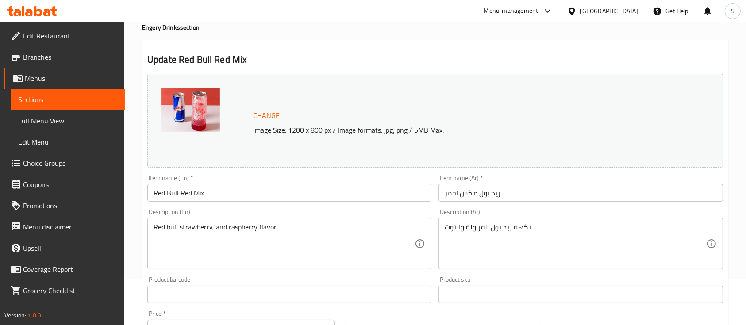
scroll to position [0, 0]
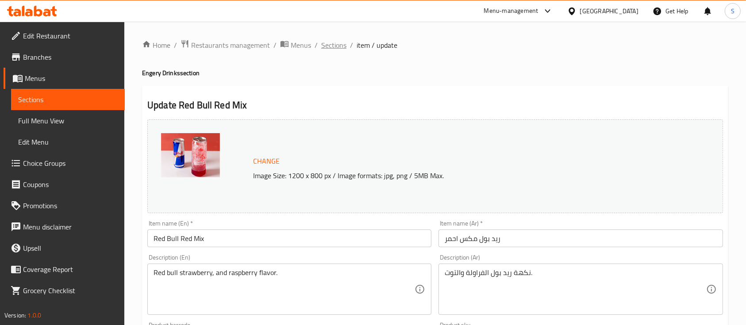
click at [337, 45] on span "Sections" at bounding box center [333, 45] width 25 height 11
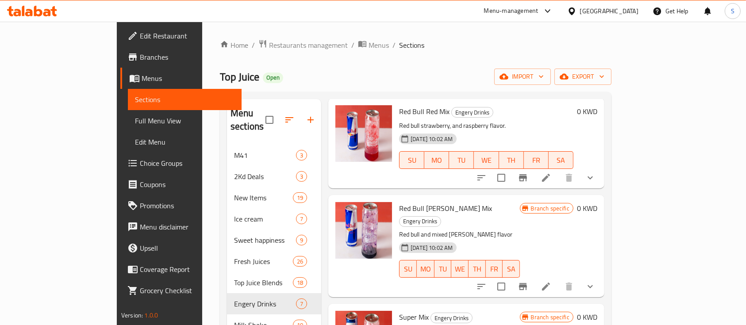
scroll to position [177, 0]
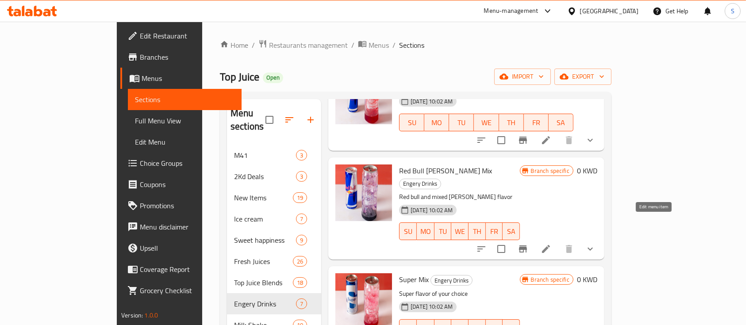
click at [550, 245] on icon at bounding box center [546, 249] width 8 height 8
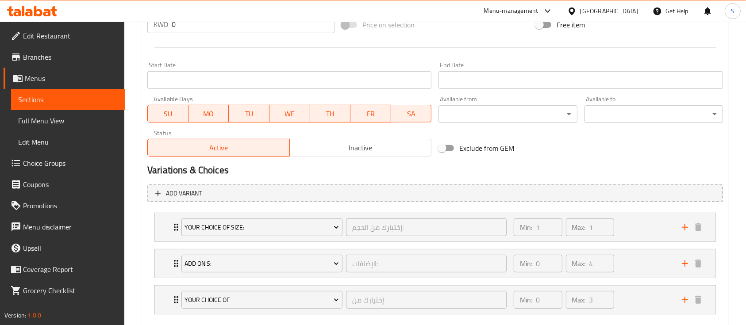
scroll to position [400, 0]
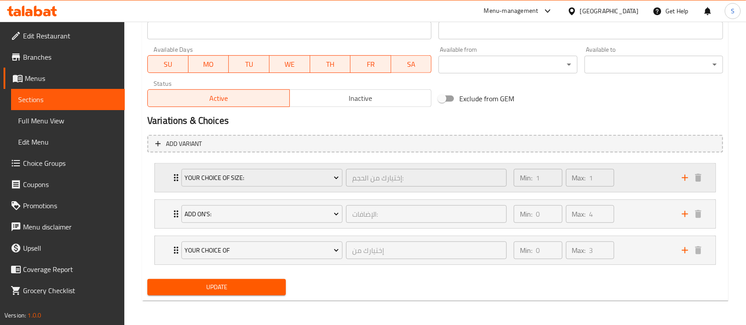
click at [636, 183] on div "Min: 1 ​ Max: 1 ​" at bounding box center [593, 178] width 168 height 28
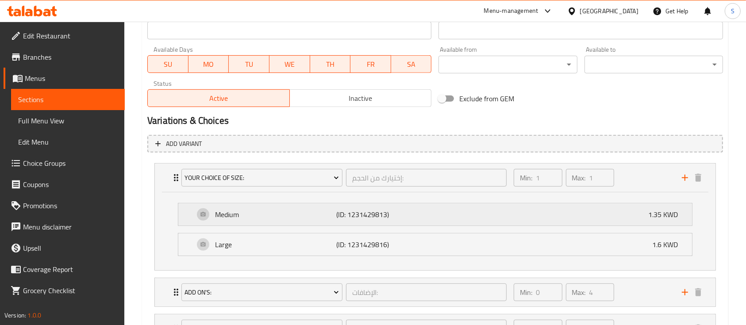
click at [549, 224] on div "Medium (ID: 1231429813) 1.35 KWD" at bounding box center [437, 215] width 487 height 22
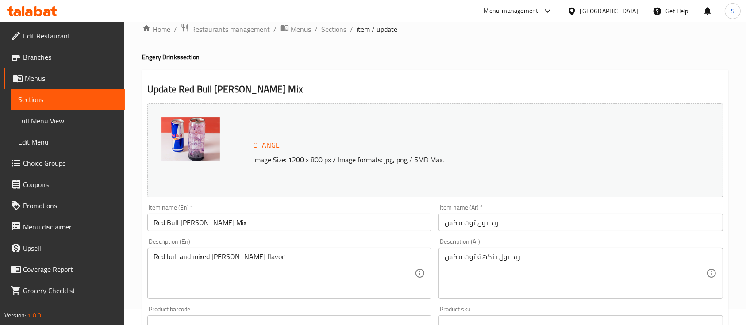
scroll to position [0, 0]
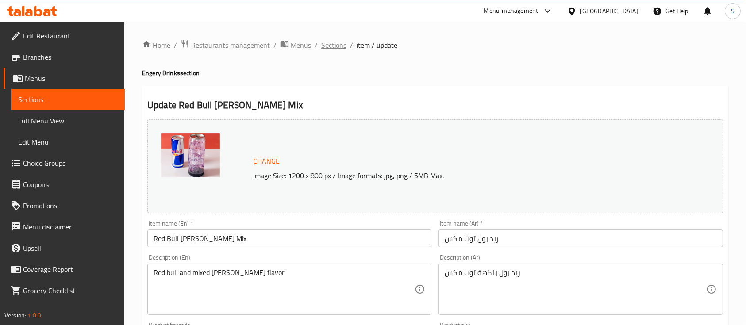
click at [337, 47] on span "Sections" at bounding box center [333, 45] width 25 height 11
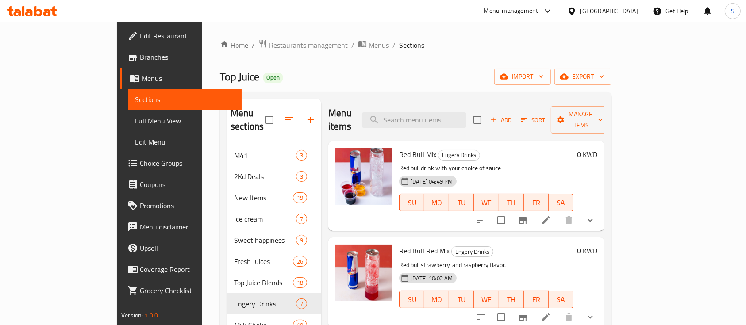
scroll to position [118, 0]
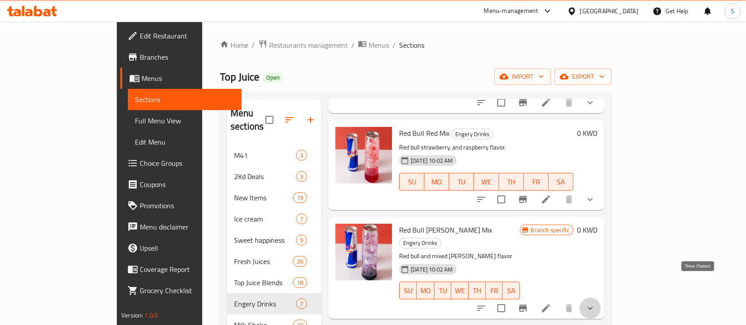
drag, startPoint x: 699, startPoint y: 284, endPoint x: 671, endPoint y: 267, distance: 33.6
click at [596, 303] on icon "show more" at bounding box center [590, 308] width 11 height 11
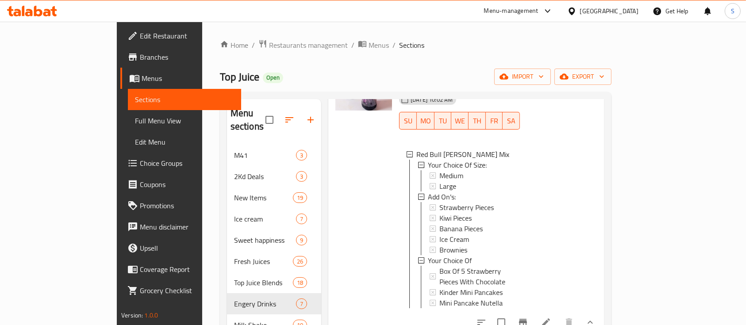
scroll to position [295, 0]
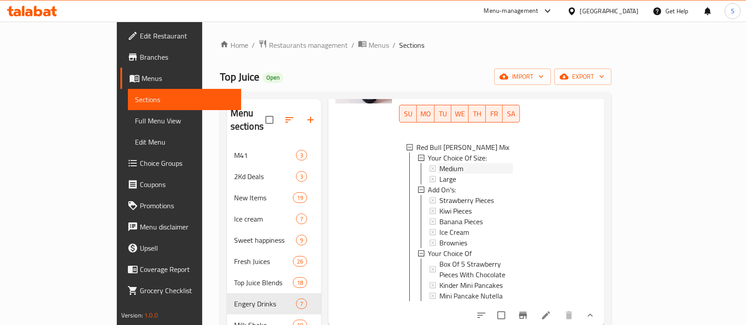
click at [464, 163] on div "Medium" at bounding box center [476, 168] width 73 height 11
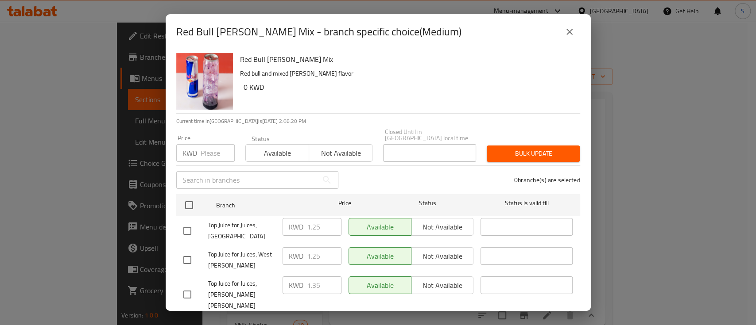
click at [570, 34] on icon "close" at bounding box center [569, 32] width 11 height 11
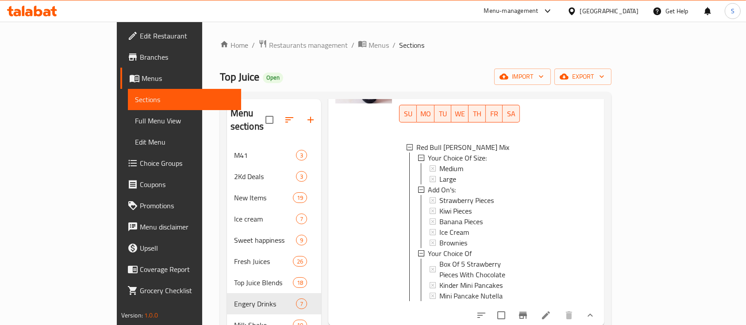
click at [140, 165] on span "Choice Groups" at bounding box center [187, 163] width 95 height 11
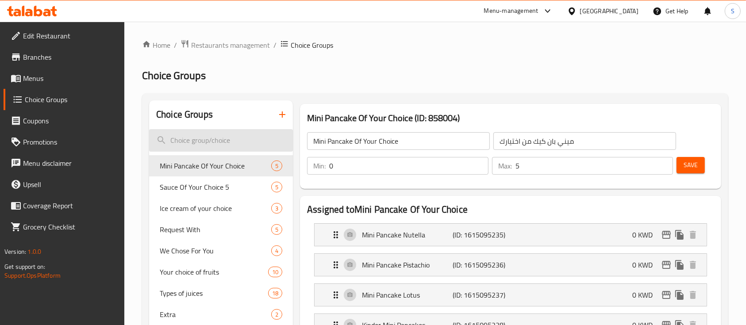
click at [188, 146] on input "search" at bounding box center [221, 140] width 144 height 23
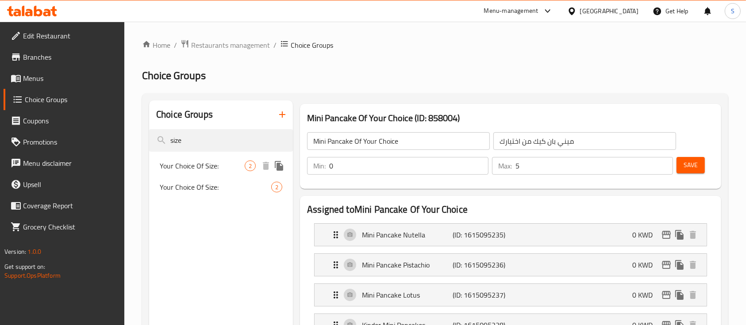
type input "size"
click at [195, 168] on span "Your Choice Of Size:" at bounding box center [202, 166] width 85 height 11
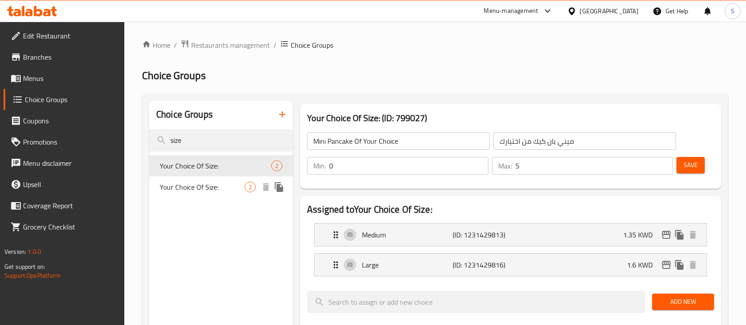
type input "Your Choice Of Size:"
type input "إختيارك من الحجم:"
type input "1"
click at [549, 238] on div "Medium (ID: 1231429813) 1.35 KWD" at bounding box center [514, 235] width 366 height 22
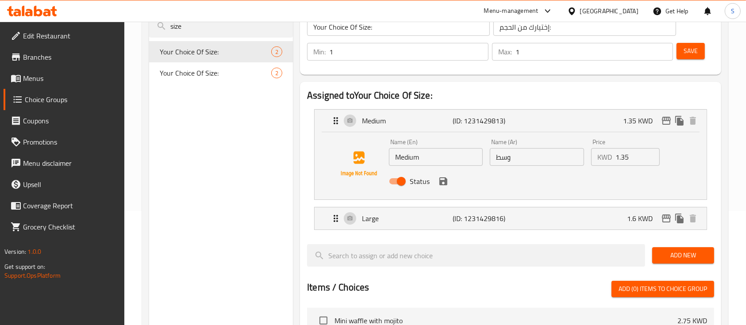
scroll to position [118, 0]
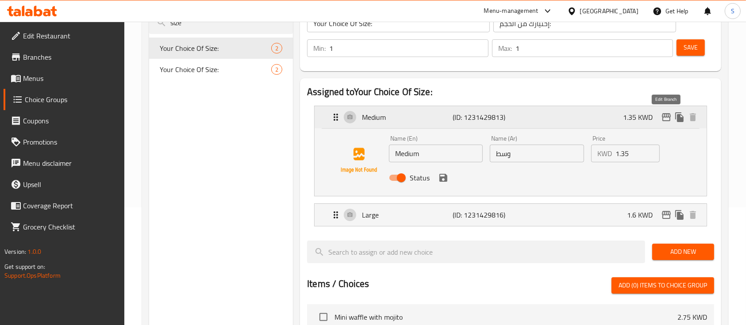
click at [668, 121] on icon "edit" at bounding box center [666, 117] width 11 height 11
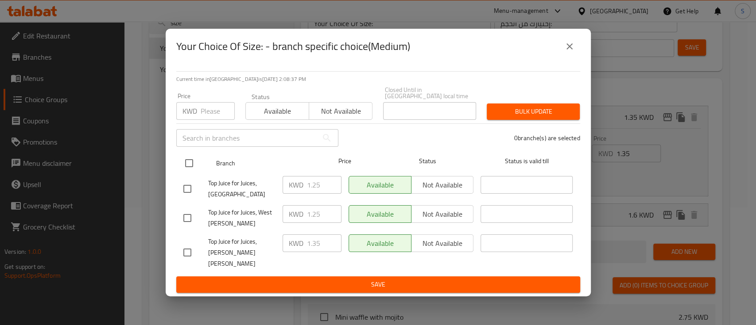
click at [189, 165] on input "checkbox" at bounding box center [189, 163] width 19 height 19
checkbox input "true"
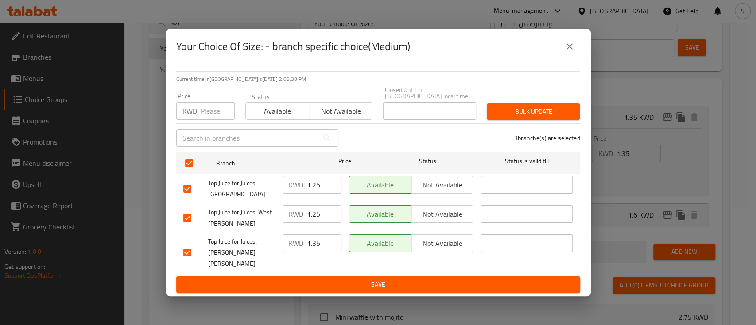
click at [305, 249] on div "KWD 1.35 ​" at bounding box center [311, 244] width 59 height 18
click at [306, 249] on div "KWD 1.35 ​" at bounding box center [311, 244] width 59 height 18
click at [309, 248] on input "1.35" at bounding box center [324, 244] width 35 height 18
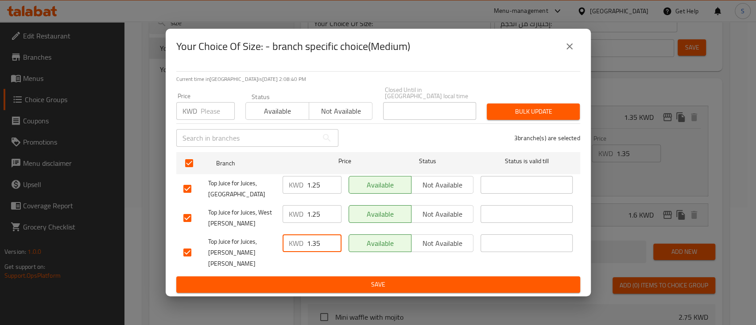
click at [309, 248] on input "1.35" at bounding box center [324, 244] width 35 height 18
click at [311, 216] on input "1.25" at bounding box center [324, 214] width 35 height 18
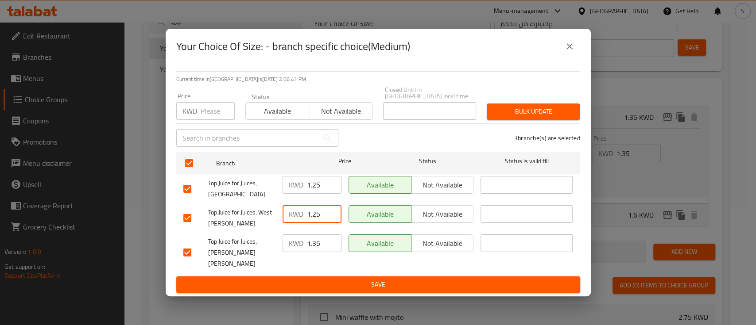
click at [311, 216] on input "1.25" at bounding box center [324, 214] width 35 height 18
paste input "3"
type input "1.35"
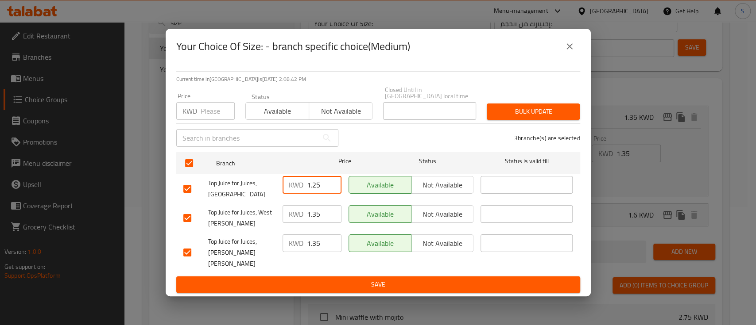
click at [311, 186] on input "1.25" at bounding box center [324, 185] width 35 height 18
paste input "3"
type input "1.35"
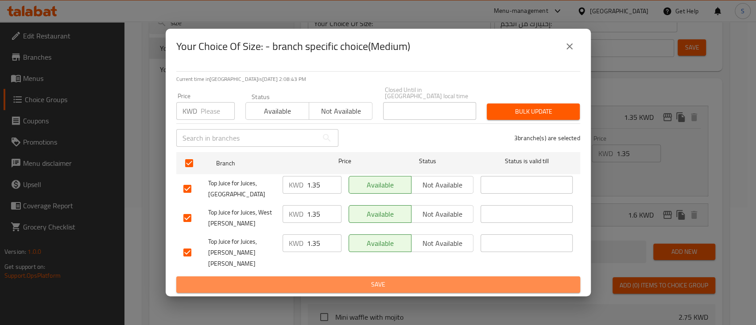
click at [375, 279] on span "Save" at bounding box center [378, 284] width 390 height 11
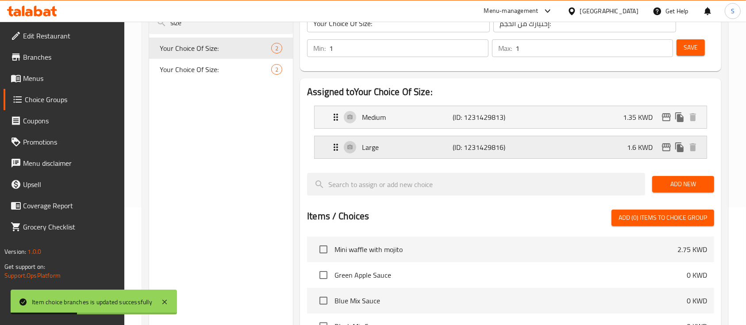
click at [548, 150] on div "Large (ID: 1231429816) 1.6 KWD" at bounding box center [514, 147] width 366 height 22
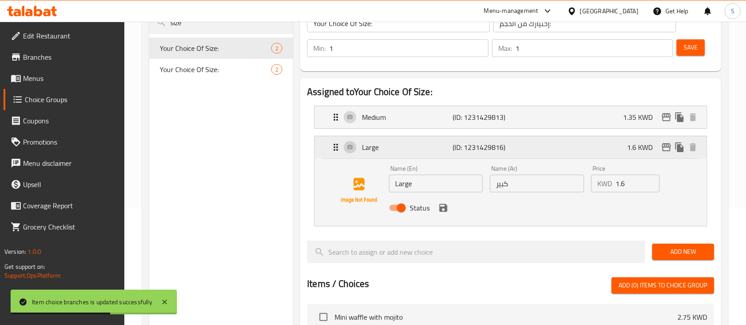
click at [663, 145] on icon "edit" at bounding box center [666, 147] width 9 height 8
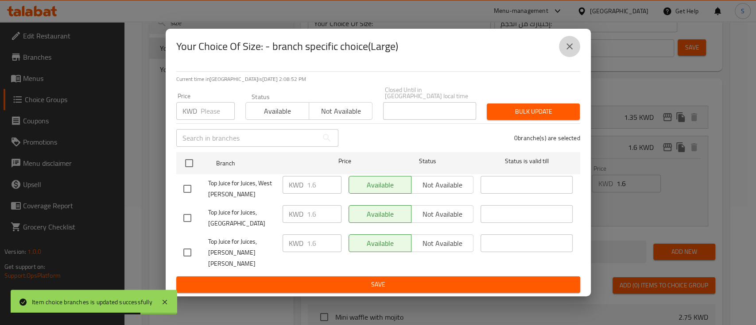
click at [573, 52] on icon "close" at bounding box center [569, 46] width 11 height 11
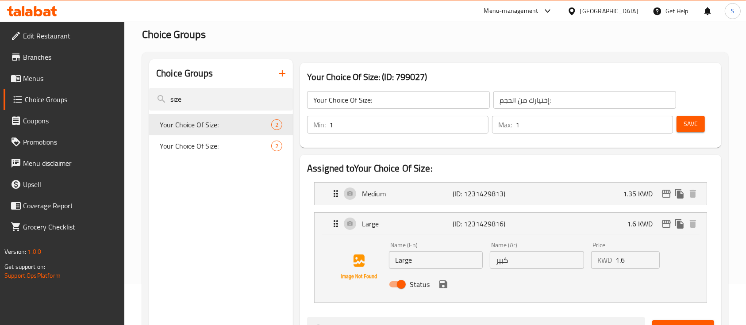
scroll to position [0, 0]
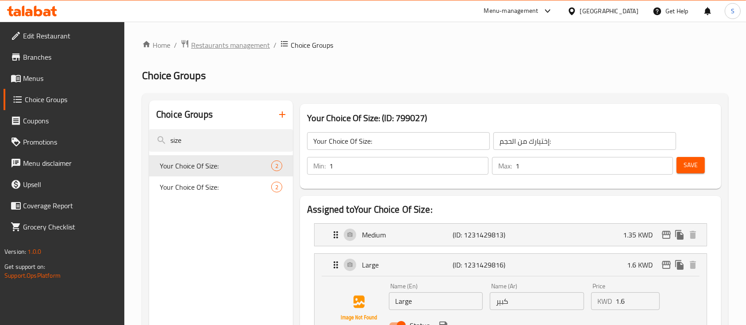
click at [231, 47] on span "Restaurants management" at bounding box center [230, 45] width 79 height 11
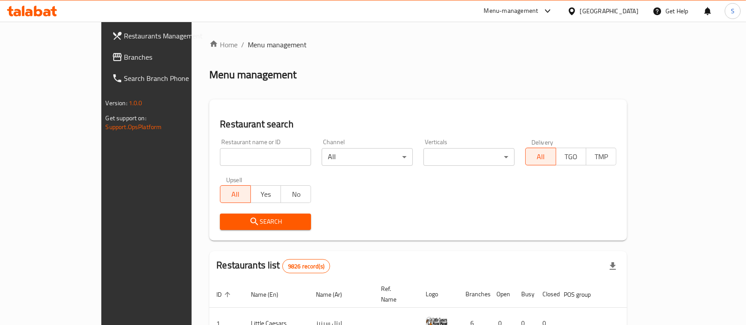
drag, startPoint x: 223, startPoint y: 143, endPoint x: 221, endPoint y: 150, distance: 6.8
click at [223, 145] on div at bounding box center [373, 162] width 746 height 325
click at [221, 150] on input "search" at bounding box center [265, 157] width 91 height 18
click button "Search" at bounding box center [265, 222] width 91 height 16
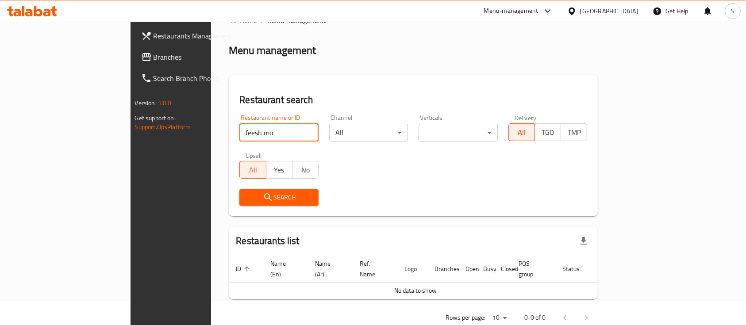
scroll to position [36, 0]
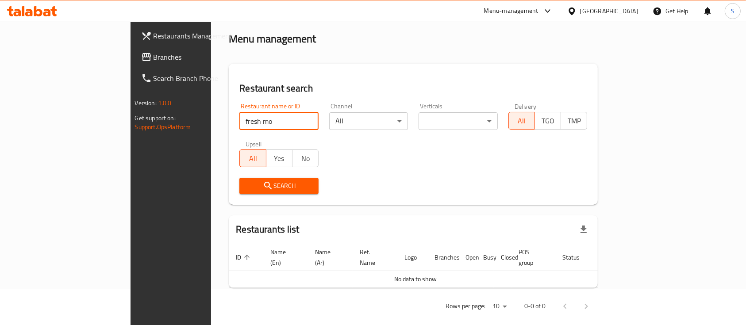
type input "fresh mo"
click button "Search" at bounding box center [279, 186] width 79 height 16
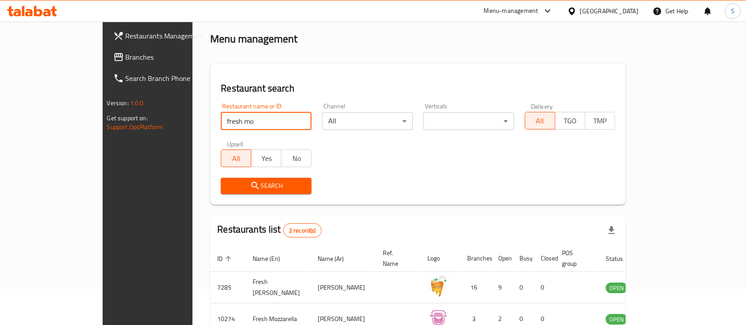
scroll to position [82, 0]
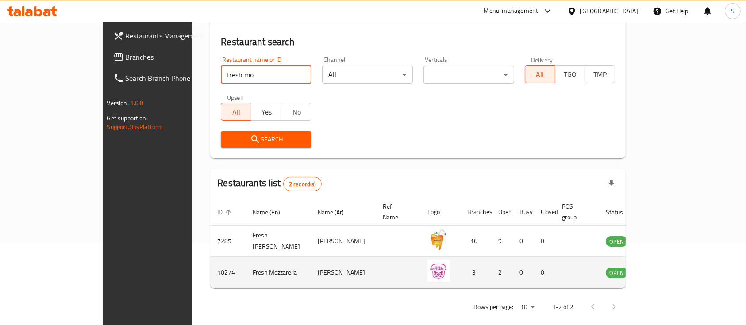
click at [246, 263] on td "Fresh Mozzarella" at bounding box center [278, 272] width 65 height 31
copy td "Fresh Mozzarella"
